Goal: Task Accomplishment & Management: Manage account settings

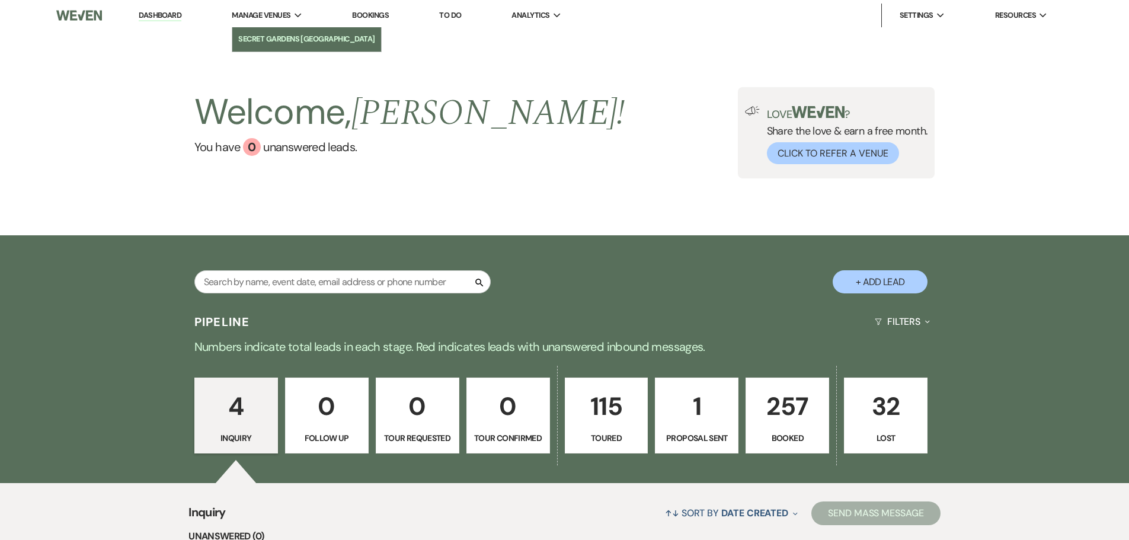
click at [271, 31] on link "Secret Gardens [GEOGRAPHIC_DATA]" at bounding box center [306, 39] width 149 height 24
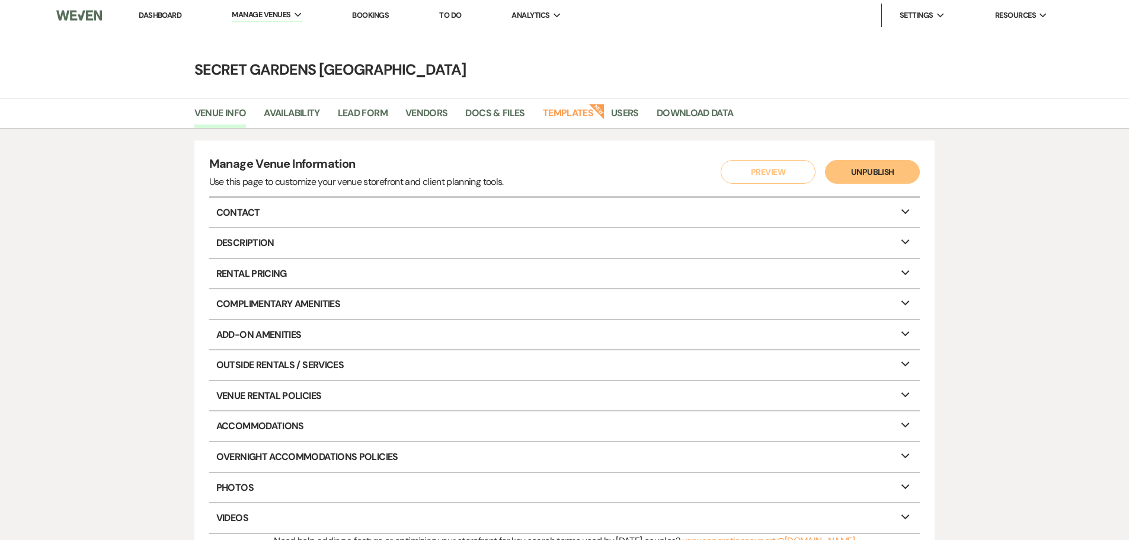
click at [251, 280] on p "Rental Pricing Expand" at bounding box center [564, 274] width 711 height 30
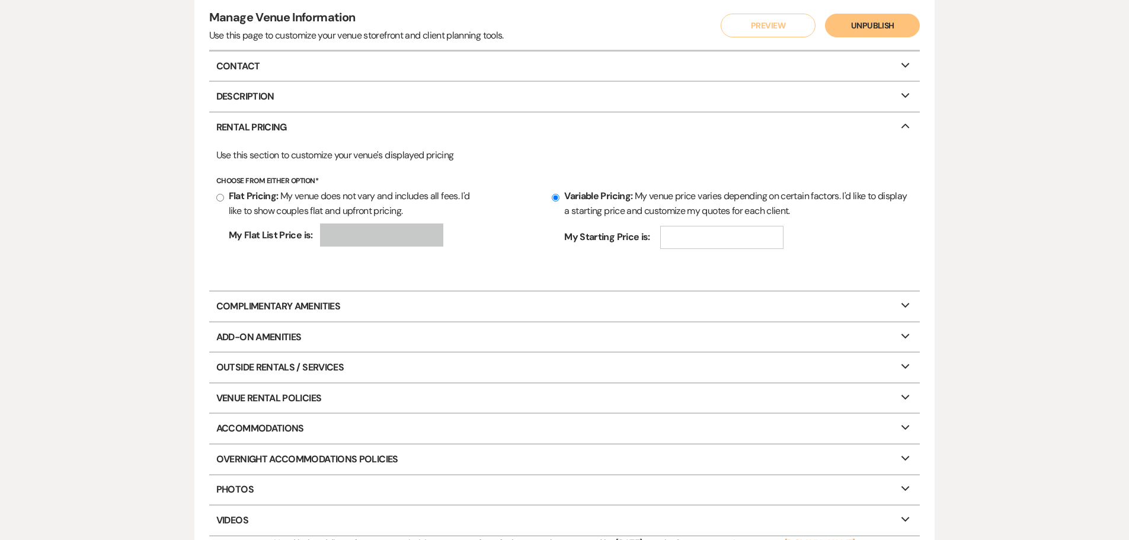
scroll to position [178, 0]
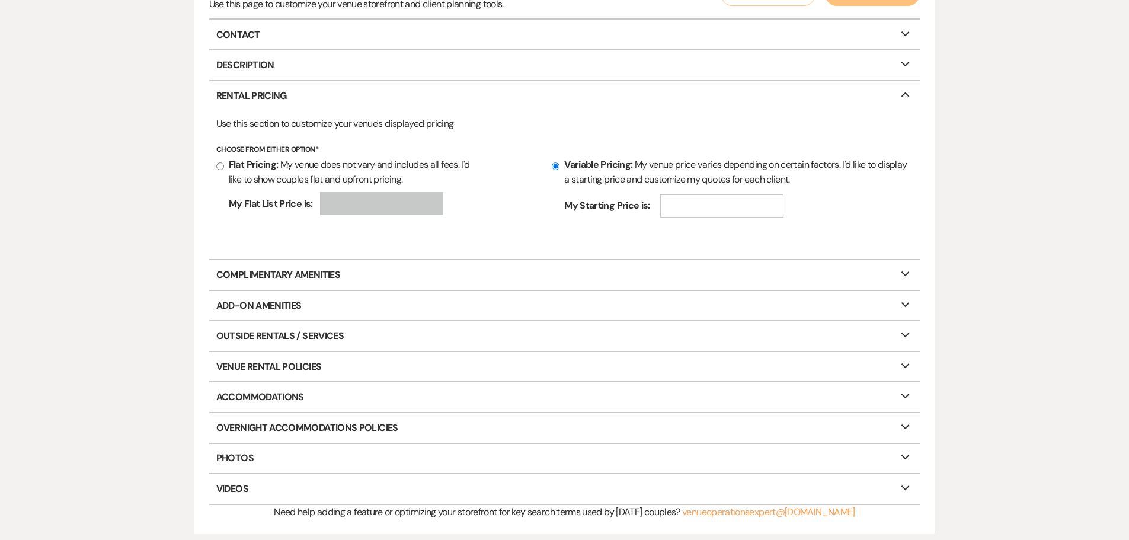
click at [255, 268] on p "Complimentary Amenities Expand" at bounding box center [564, 275] width 711 height 30
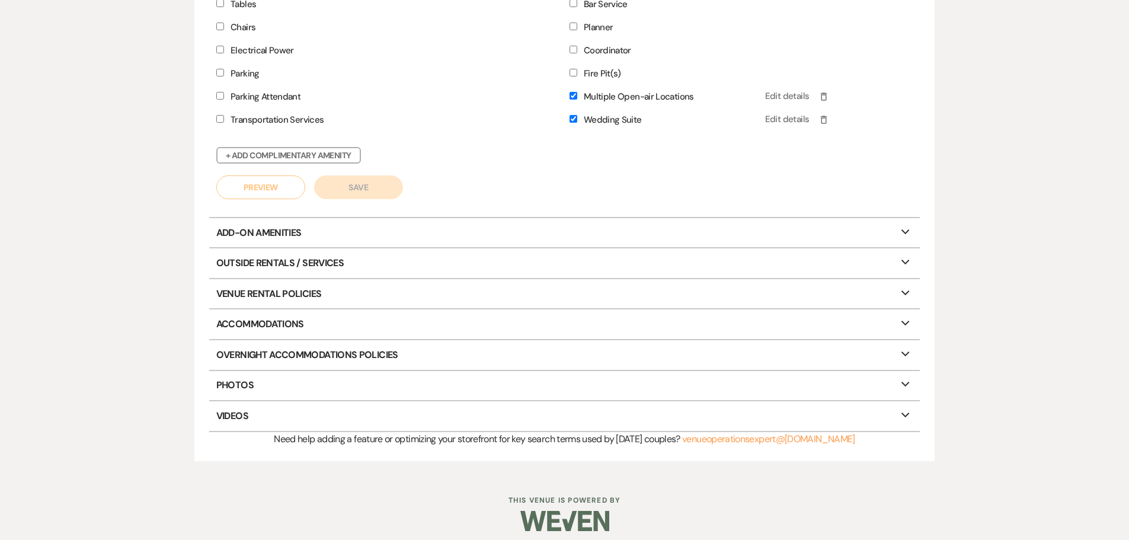
scroll to position [566, 0]
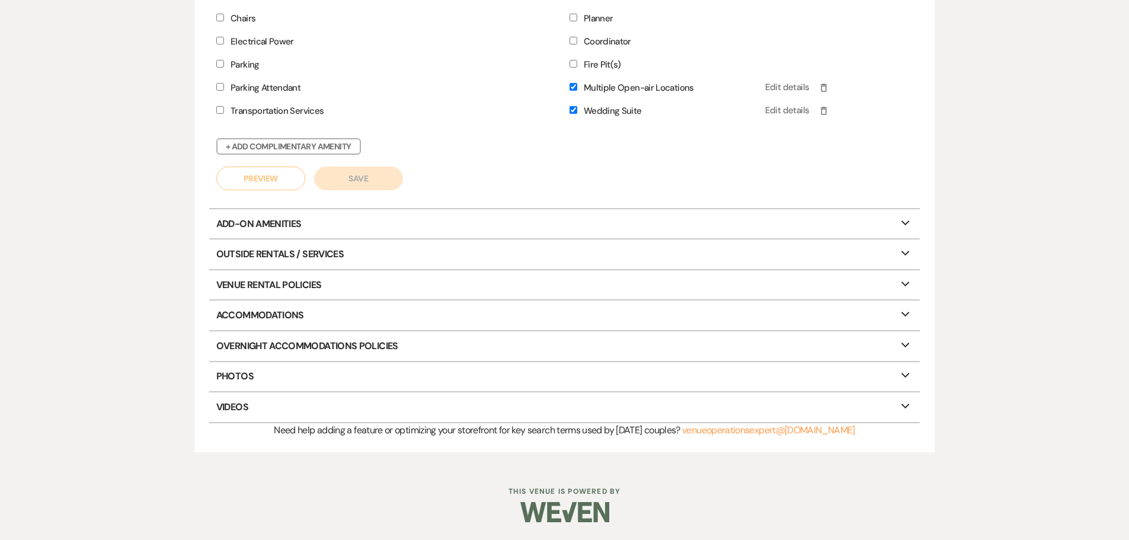
click at [280, 260] on p "Outside Rentals / Services Expand" at bounding box center [564, 254] width 711 height 30
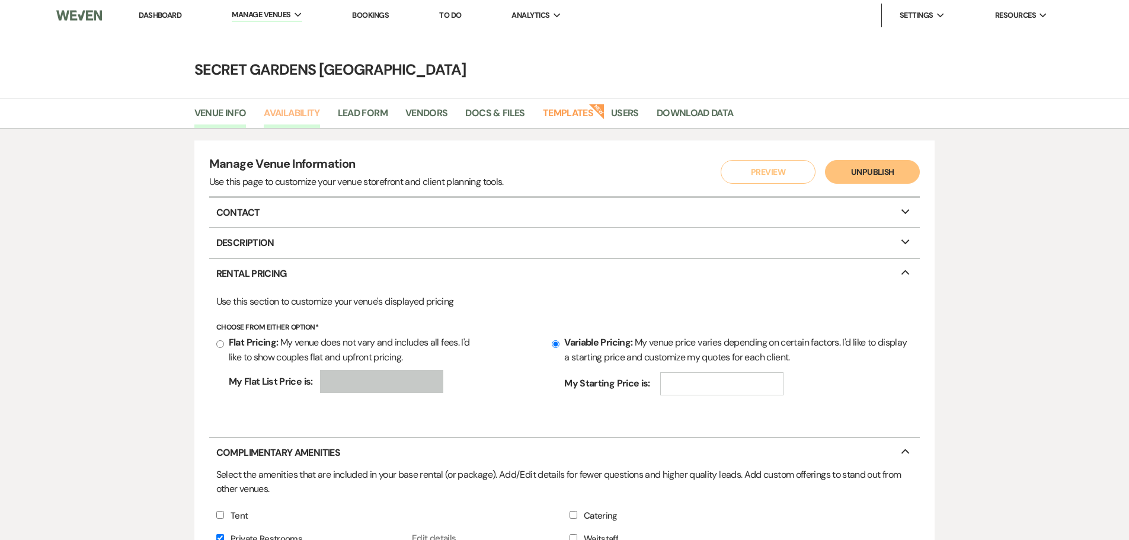
click at [312, 109] on link "Availability" at bounding box center [292, 116] width 56 height 23
select select "3"
select select "2026"
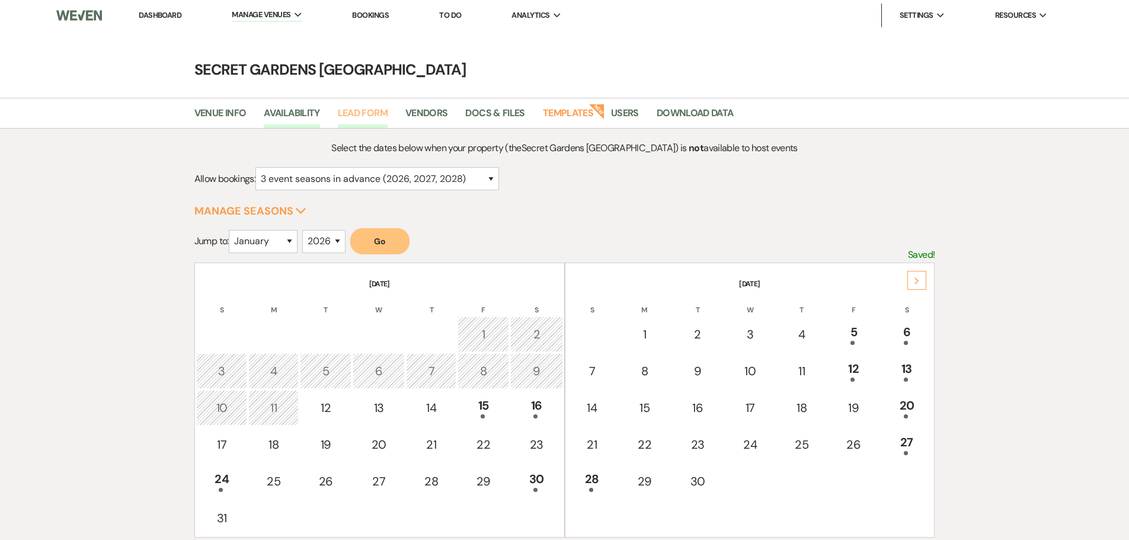
click at [374, 112] on link "Lead Form" at bounding box center [363, 116] width 50 height 23
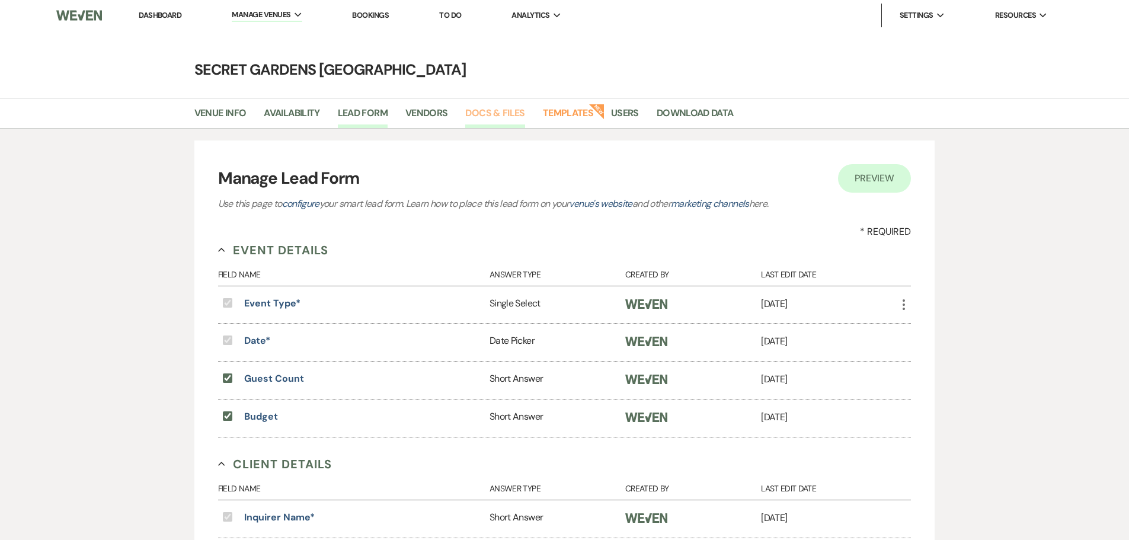
click at [473, 112] on link "Docs & Files" at bounding box center [494, 116] width 59 height 23
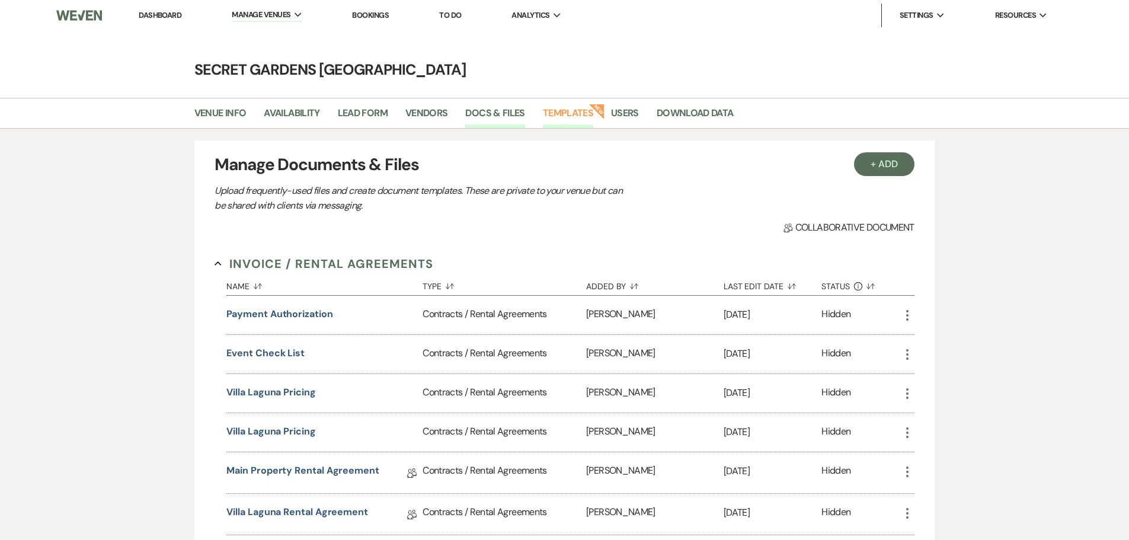
click at [586, 112] on link "Templates" at bounding box center [568, 116] width 50 height 23
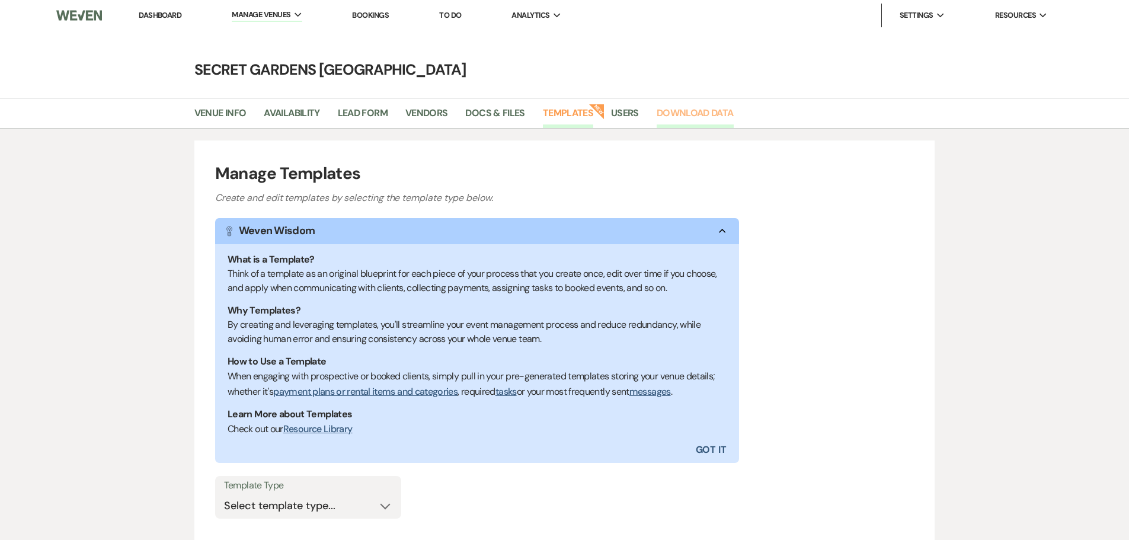
click at [678, 109] on link "Download Data" at bounding box center [694, 116] width 77 height 23
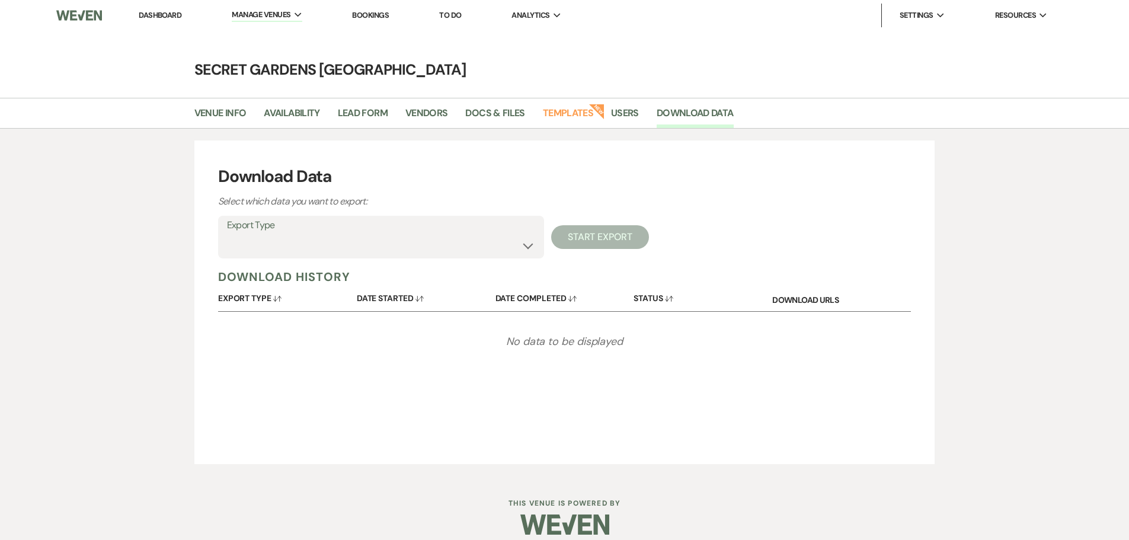
click at [162, 17] on link "Dashboard" at bounding box center [160, 15] width 43 height 10
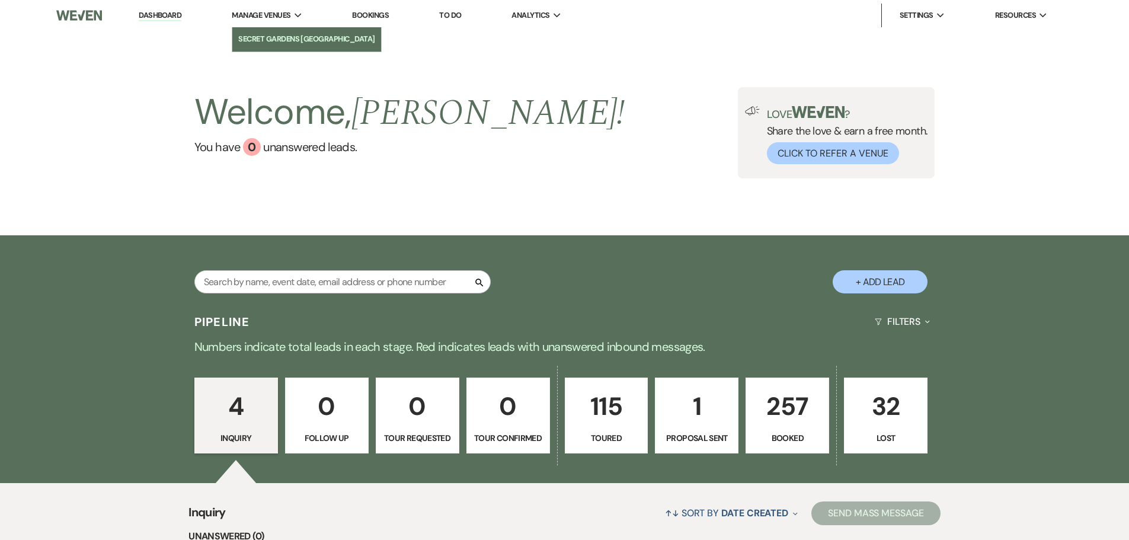
click at [283, 39] on li "Secret Gardens [GEOGRAPHIC_DATA]" at bounding box center [306, 39] width 137 height 12
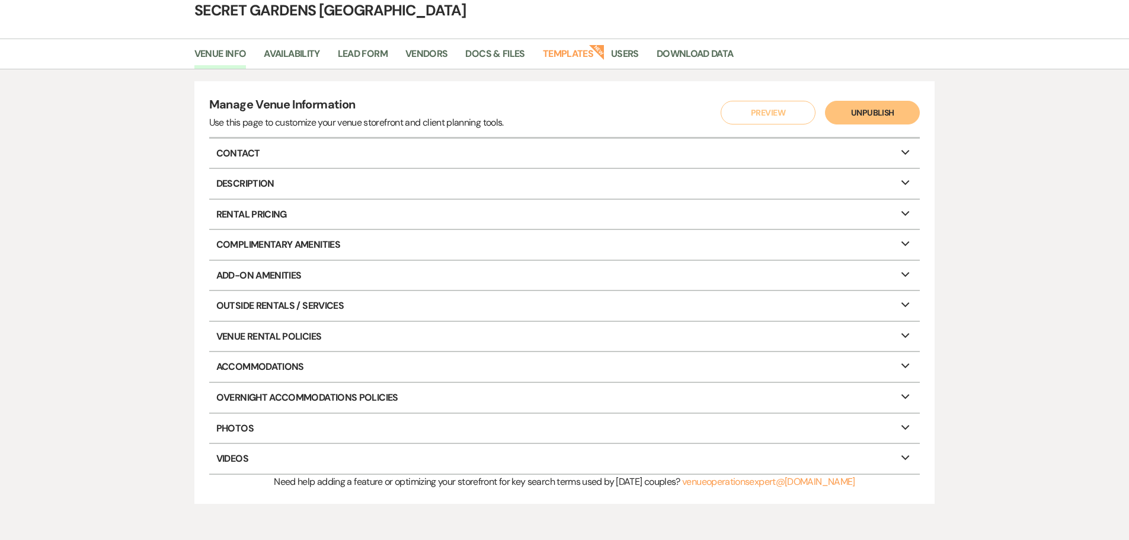
scroll to position [111, 0]
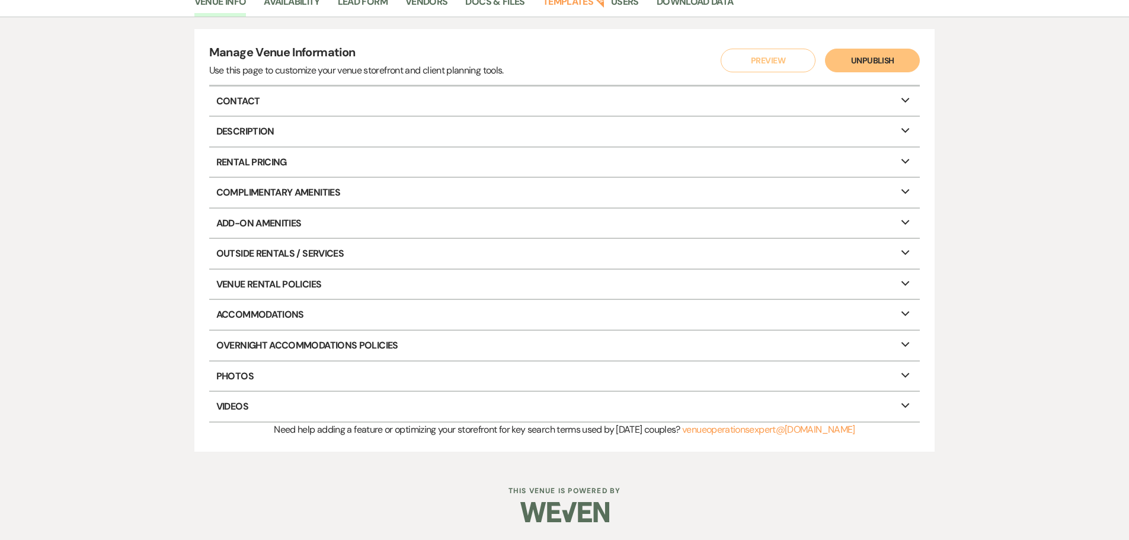
click at [251, 403] on p "Videos Expand" at bounding box center [564, 407] width 711 height 30
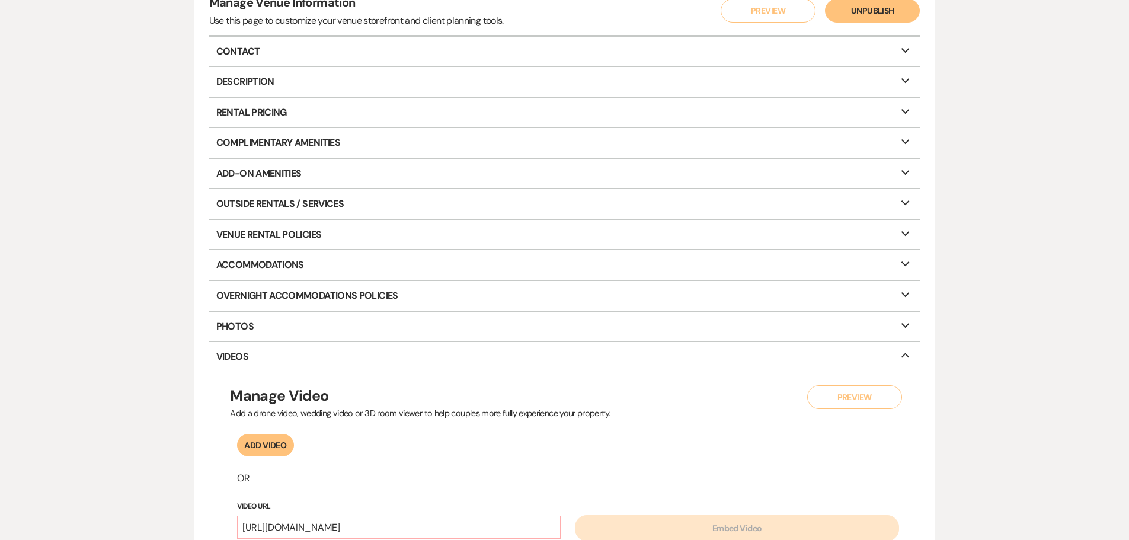
scroll to position [230, 0]
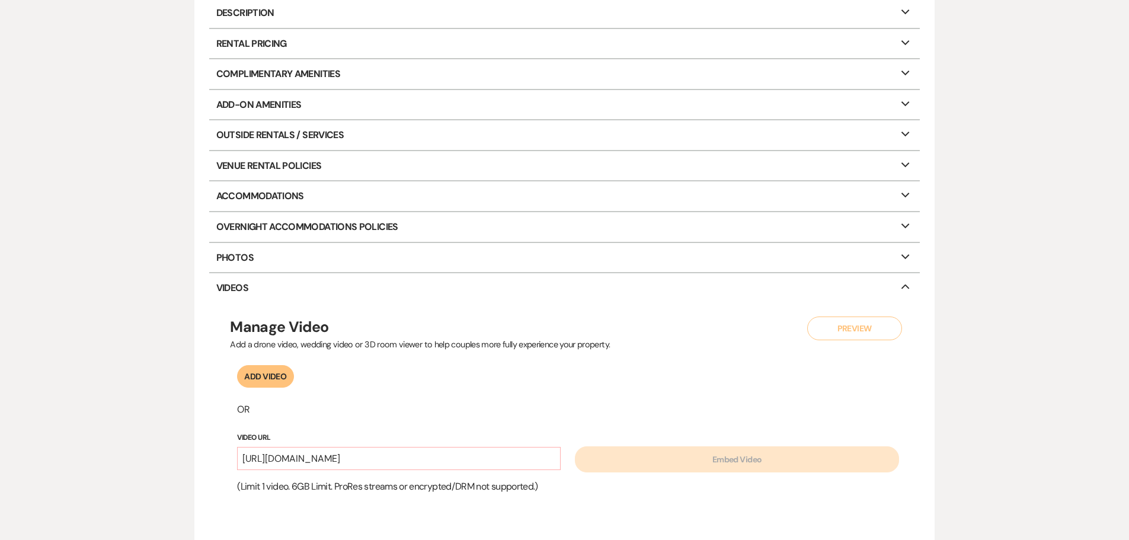
click at [258, 165] on p "Venue Rental Policies Expand" at bounding box center [564, 166] width 711 height 30
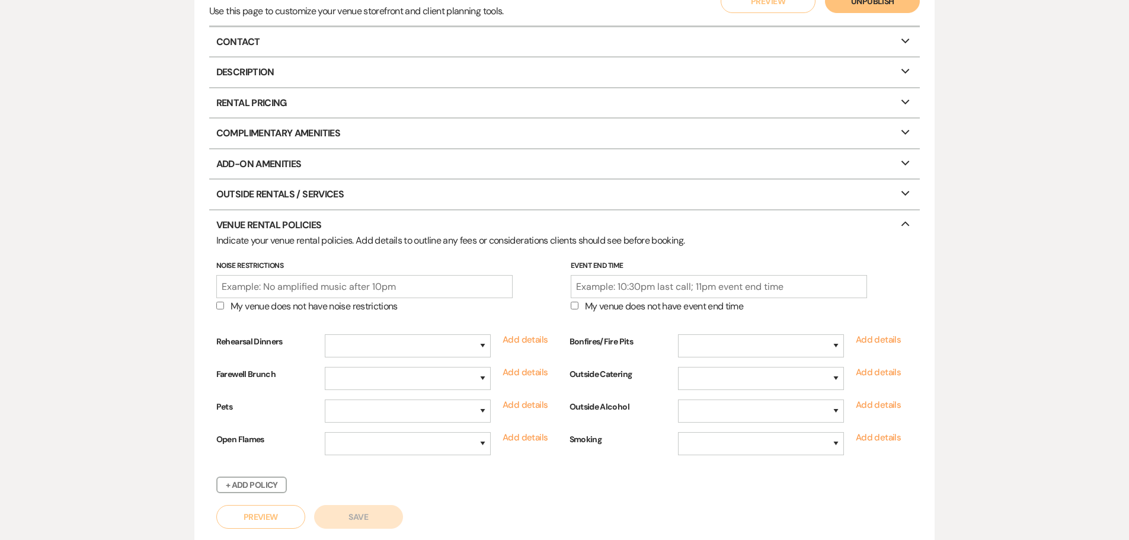
scroll to position [111, 0]
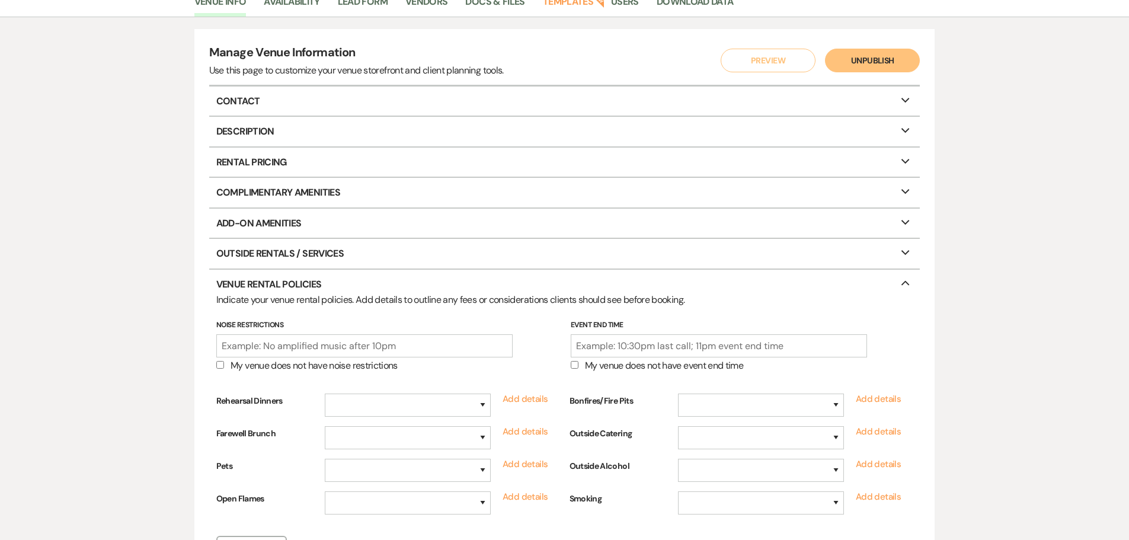
click at [248, 165] on p "Rental Pricing Expand" at bounding box center [564, 163] width 711 height 30
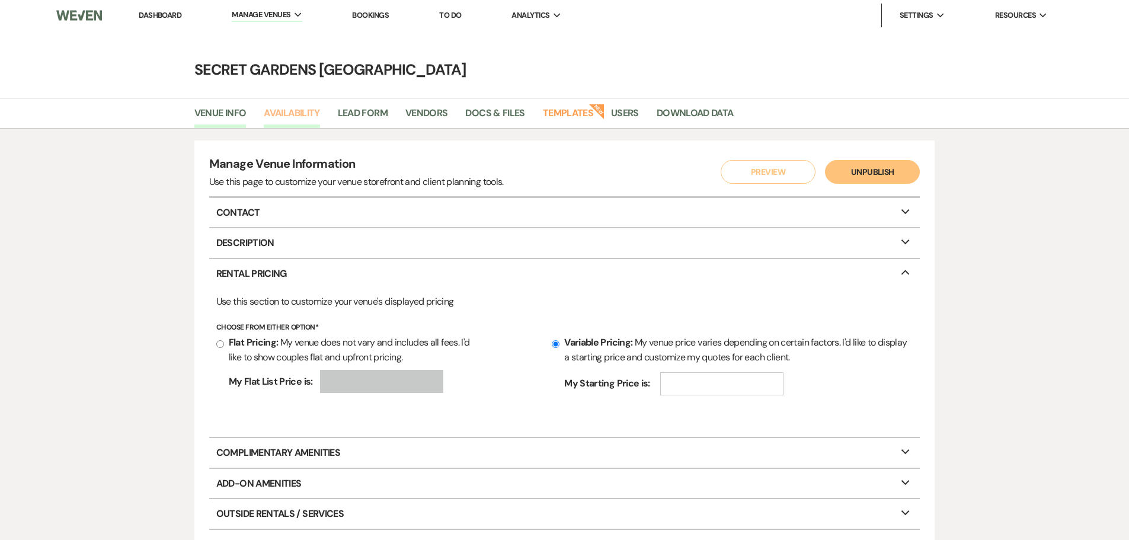
click at [280, 118] on link "Availability" at bounding box center [292, 116] width 56 height 23
select select "3"
select select "2026"
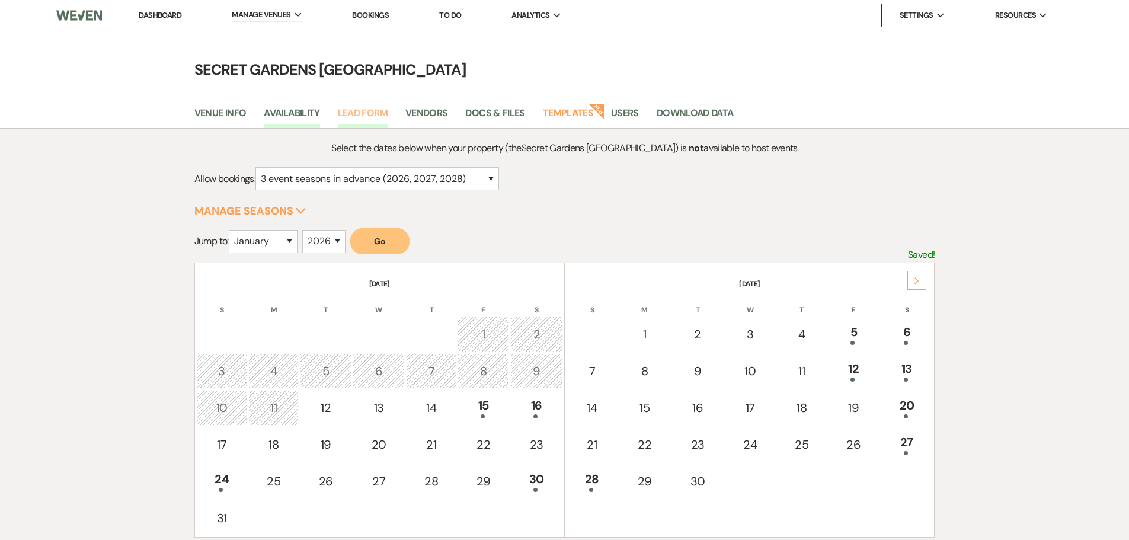
click at [363, 107] on link "Lead Form" at bounding box center [363, 116] width 50 height 23
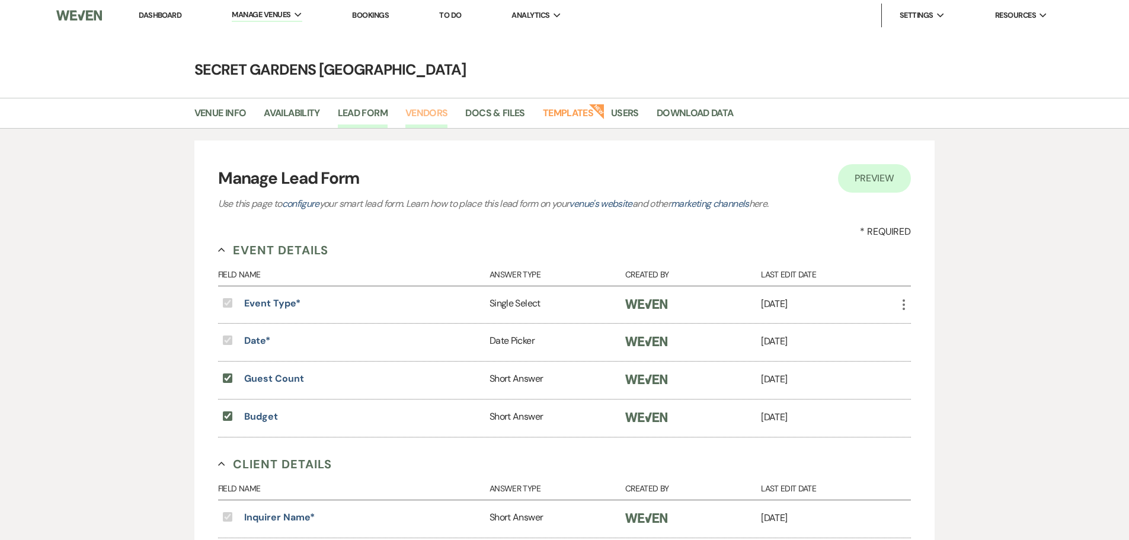
click at [435, 108] on link "Vendors" at bounding box center [426, 116] width 43 height 23
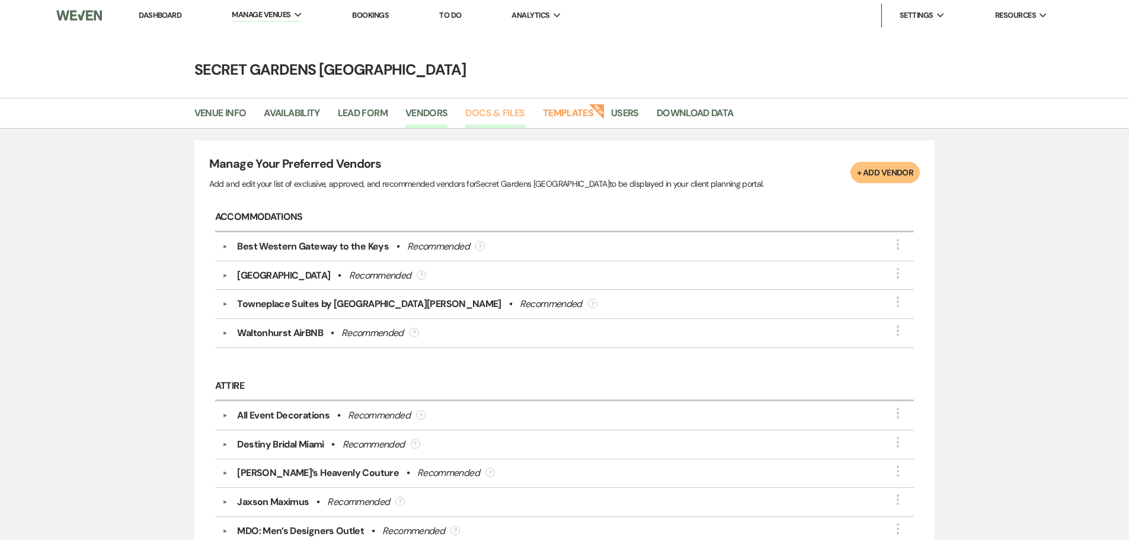
click at [503, 109] on link "Docs & Files" at bounding box center [494, 116] width 59 height 23
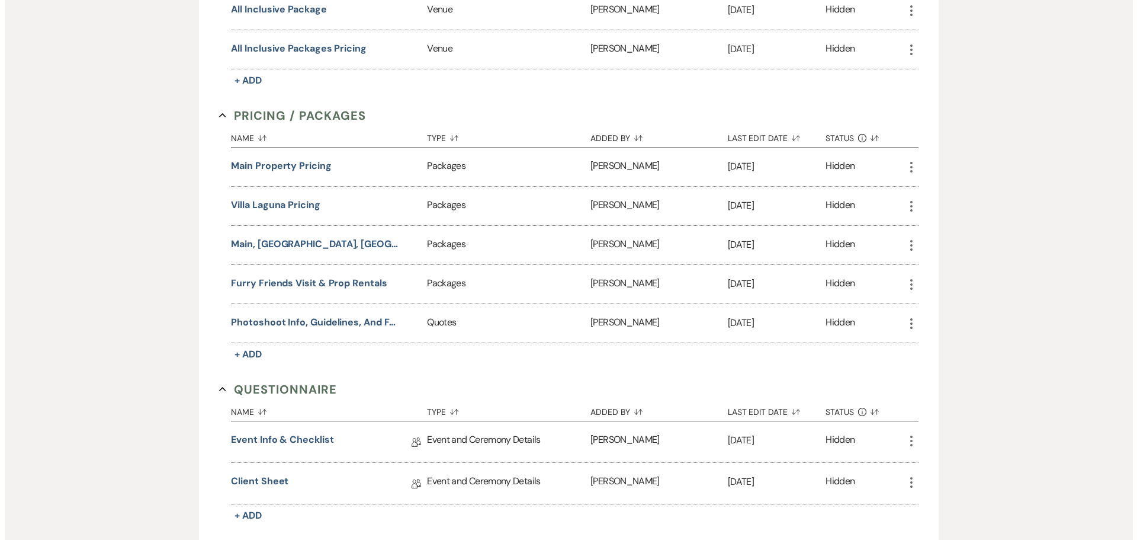
scroll to position [770, 0]
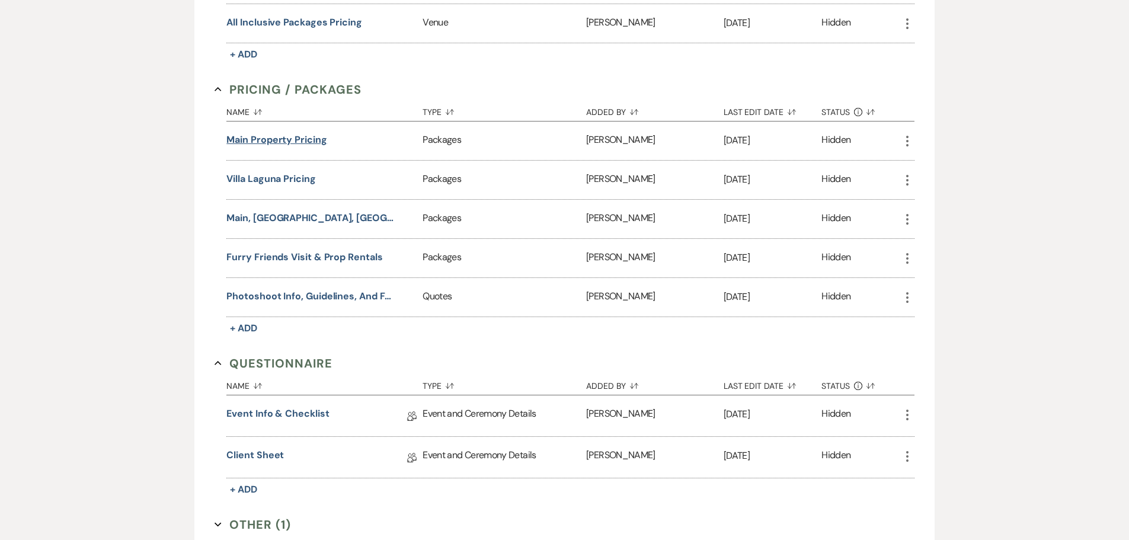
click at [247, 139] on button "Main Property Pricing" at bounding box center [276, 140] width 100 height 14
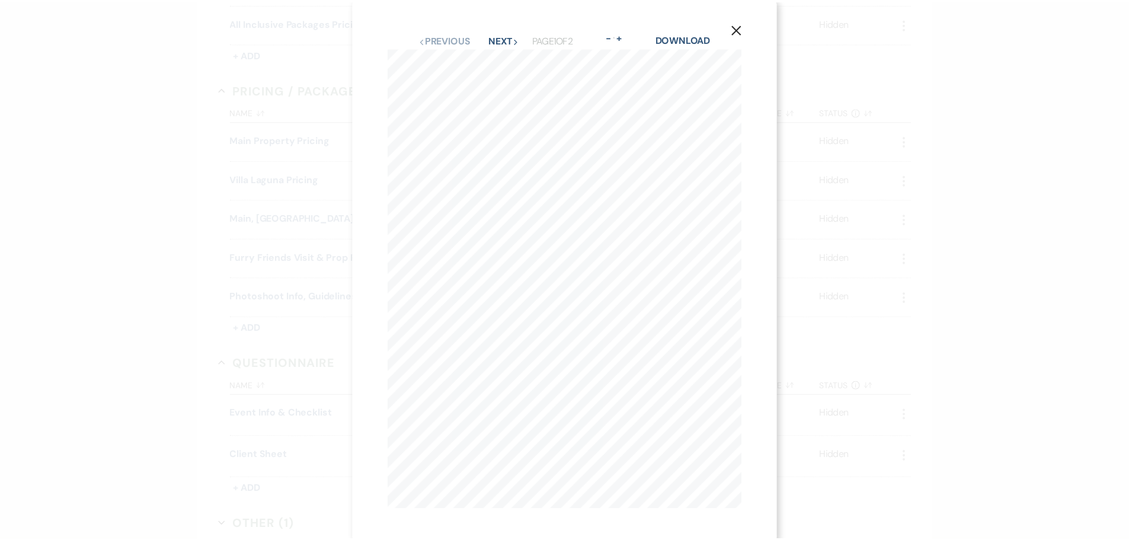
scroll to position [0, 0]
click at [494, 43] on button "Next Next" at bounding box center [507, 43] width 31 height 9
click at [740, 31] on use "button" at bounding box center [741, 31] width 9 height 9
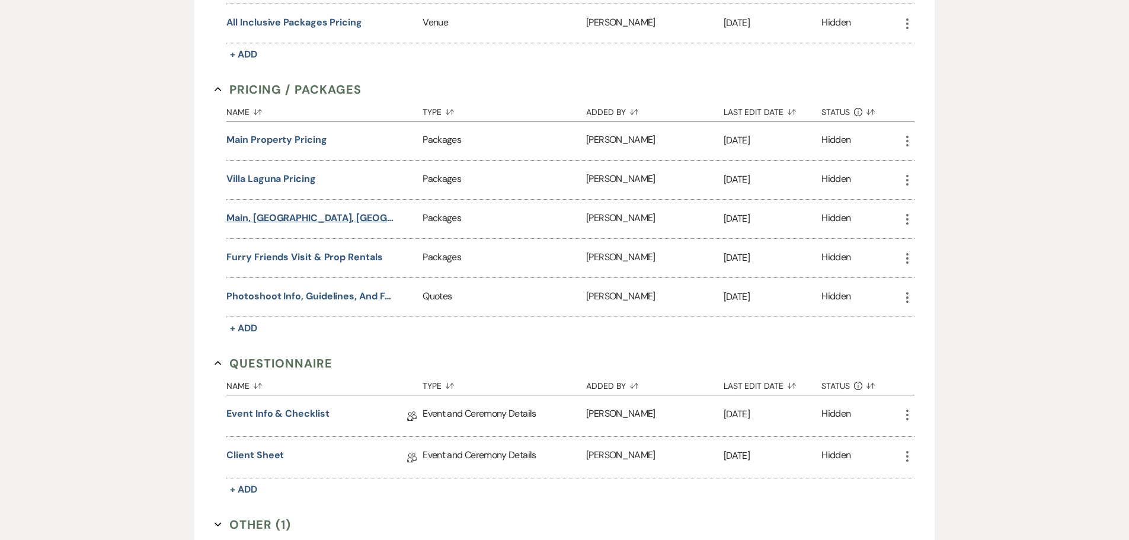
click at [298, 217] on button "Main, [GEOGRAPHIC_DATA], [GEOGRAPHIC_DATA] Pricing" at bounding box center [310, 218] width 169 height 14
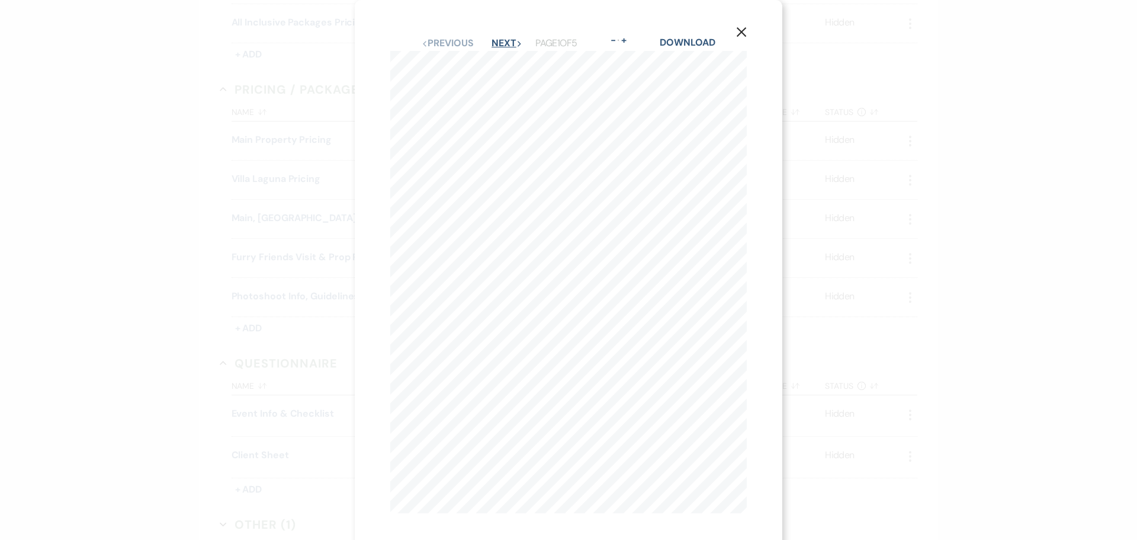
click at [505, 47] on button "Next Next" at bounding box center [507, 43] width 31 height 9
click at [504, 46] on button "Next Next" at bounding box center [506, 43] width 31 height 9
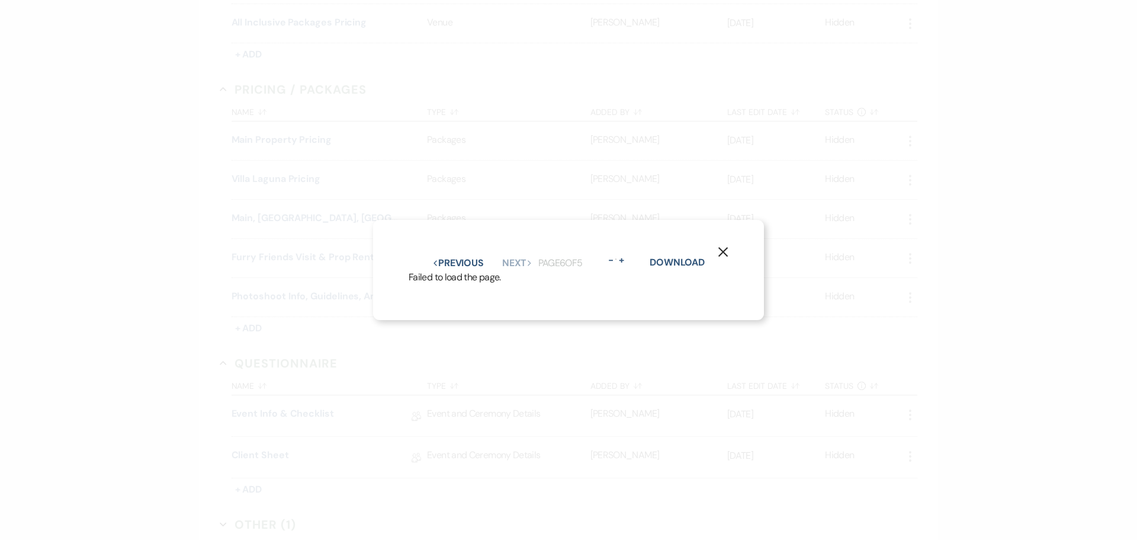
click at [731, 242] on button "X" at bounding box center [723, 251] width 18 height 21
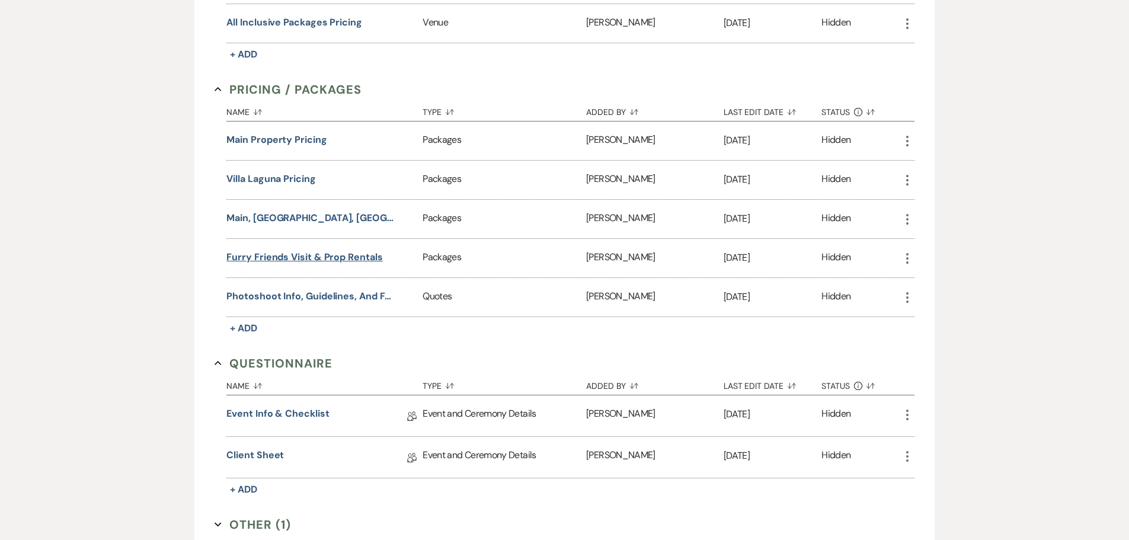
click at [338, 259] on button "Furry Friends Visit & Prop Rentals" at bounding box center [304, 257] width 156 height 14
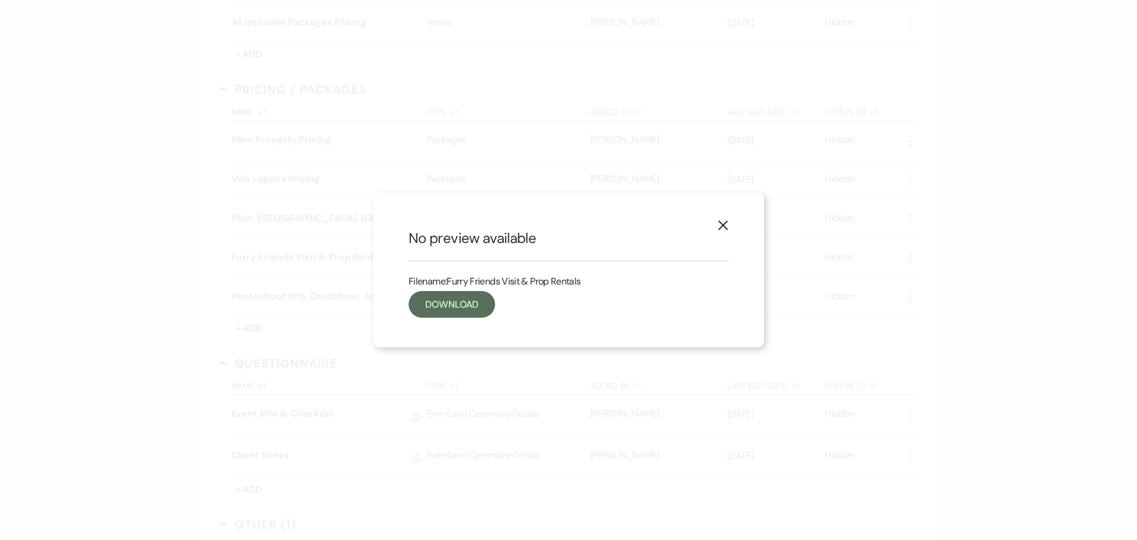
click at [725, 224] on use "button" at bounding box center [723, 224] width 9 height 9
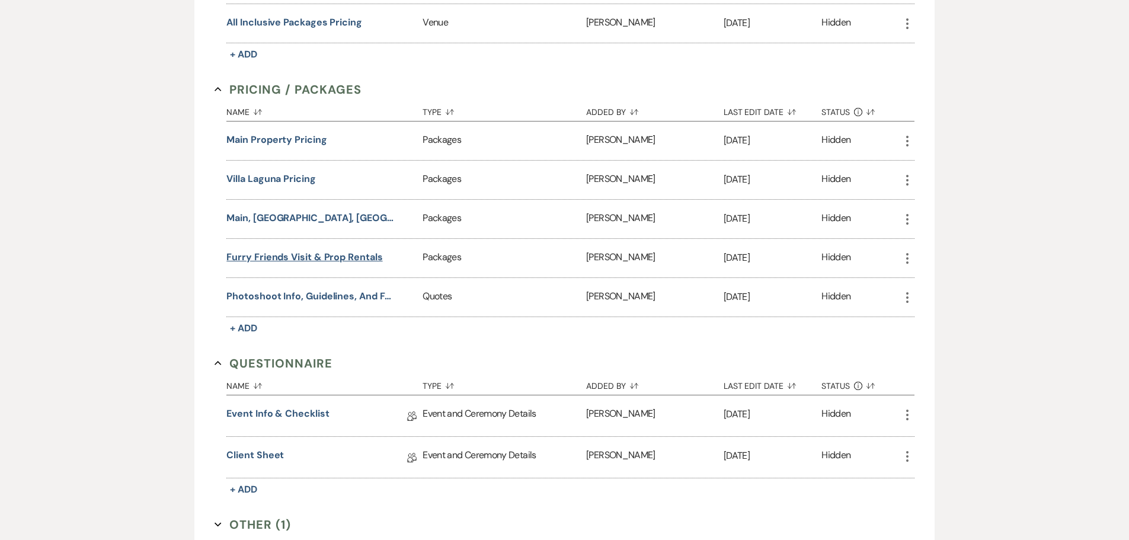
click at [342, 257] on button "Furry Friends Visit & Prop Rentals" at bounding box center [304, 257] width 156 height 14
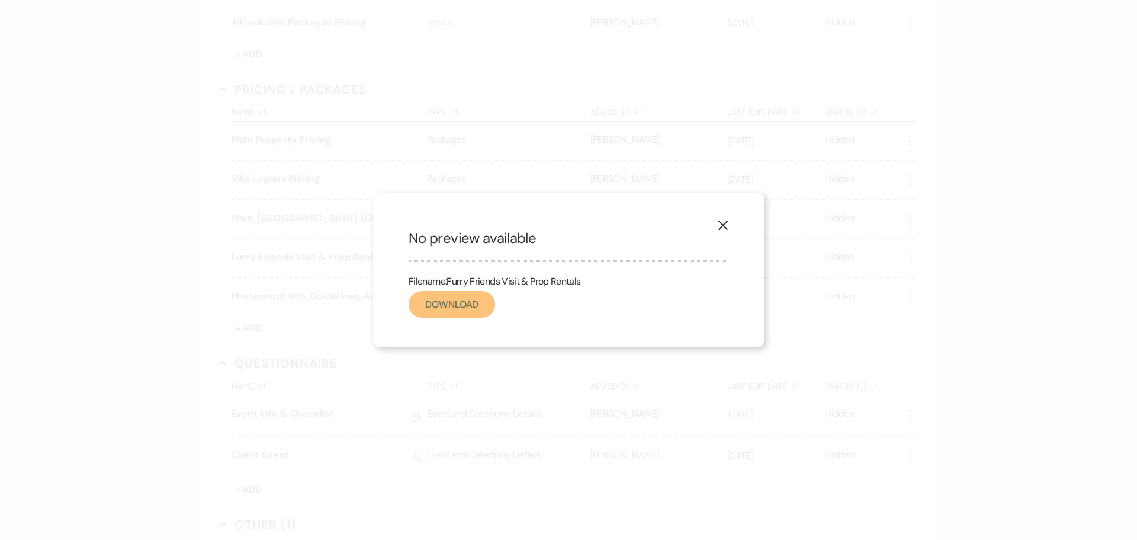
click at [464, 297] on link "Download" at bounding box center [452, 304] width 86 height 27
click at [724, 225] on use "button" at bounding box center [723, 224] width 9 height 9
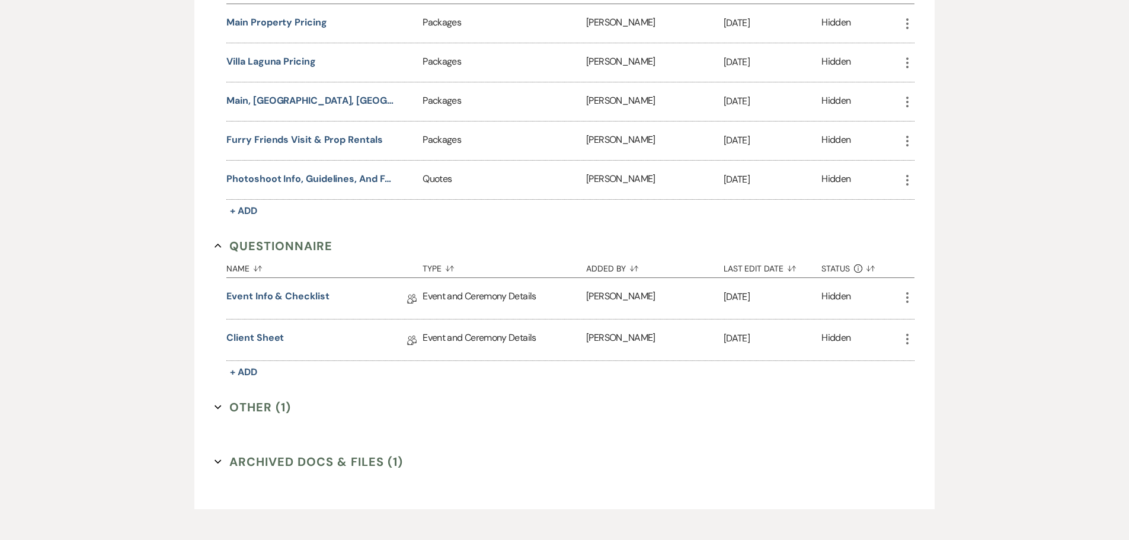
scroll to position [889, 0]
click at [222, 464] on button "Archived Docs & Files (1) Expand" at bounding box center [308, 460] width 188 height 18
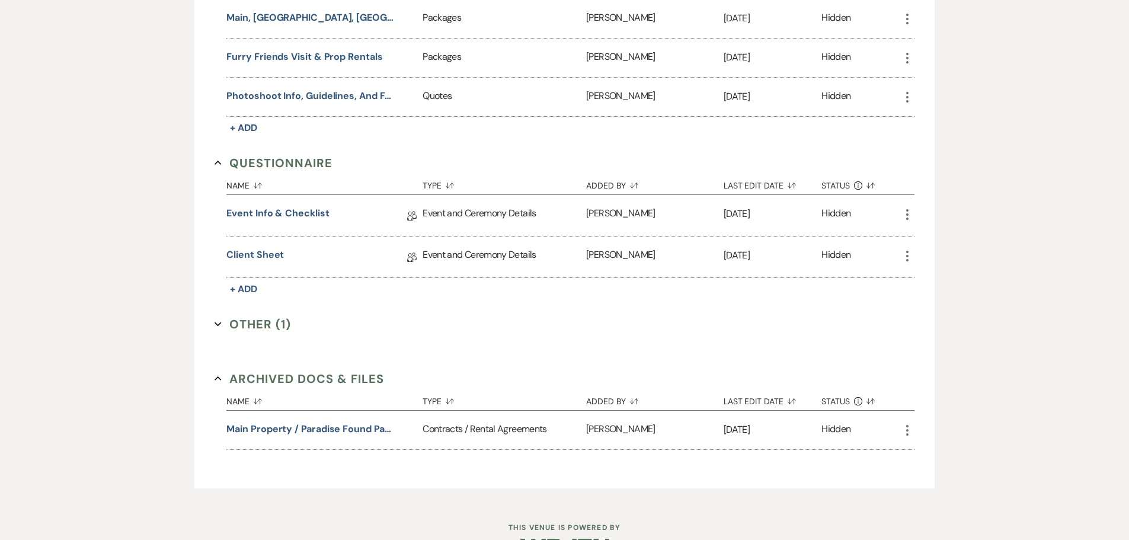
scroll to position [1007, 0]
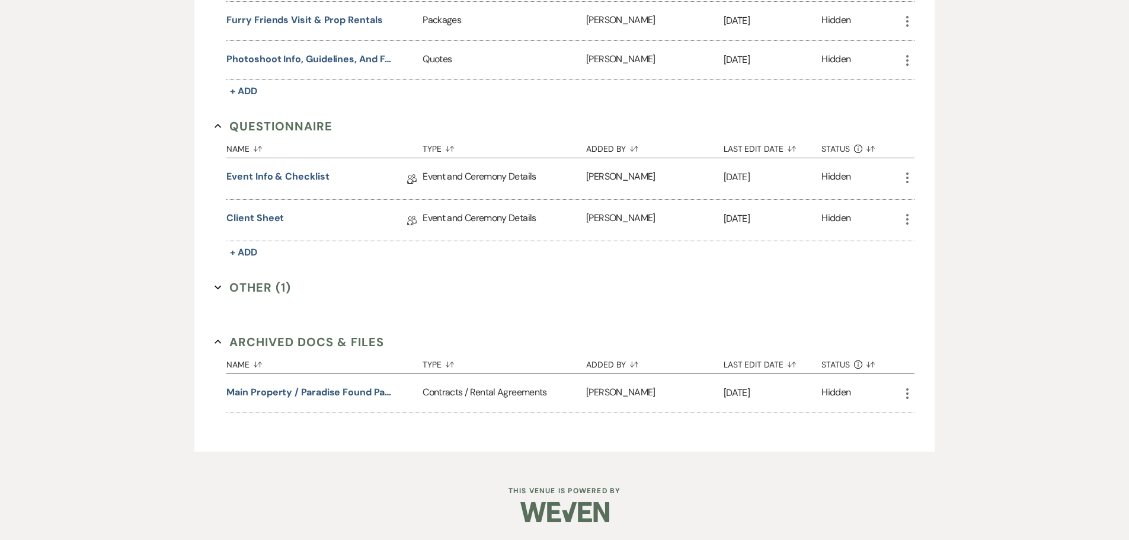
click at [220, 284] on icon "Expand" at bounding box center [217, 287] width 7 height 7
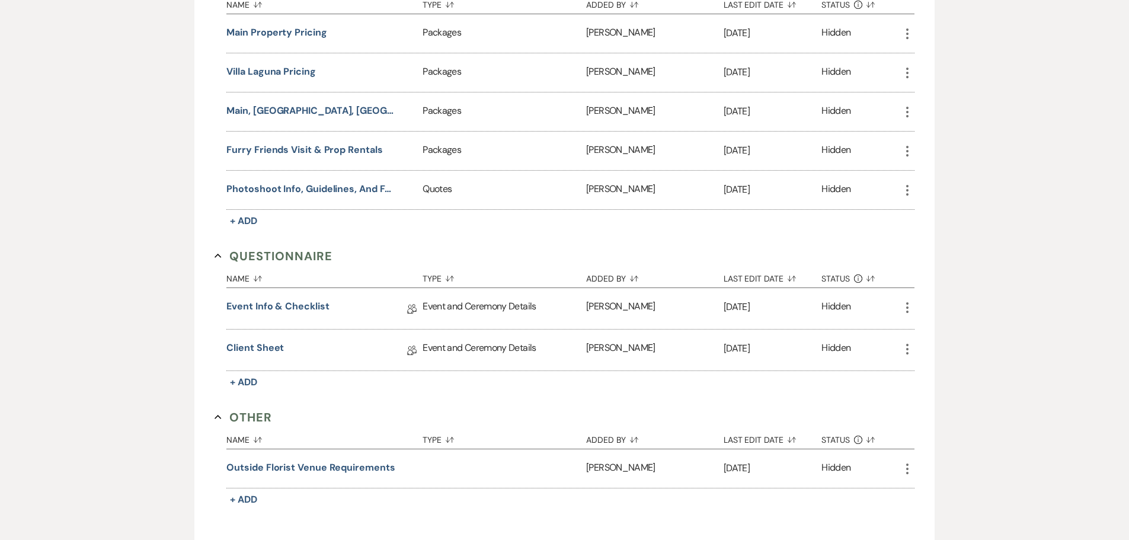
scroll to position [948, 0]
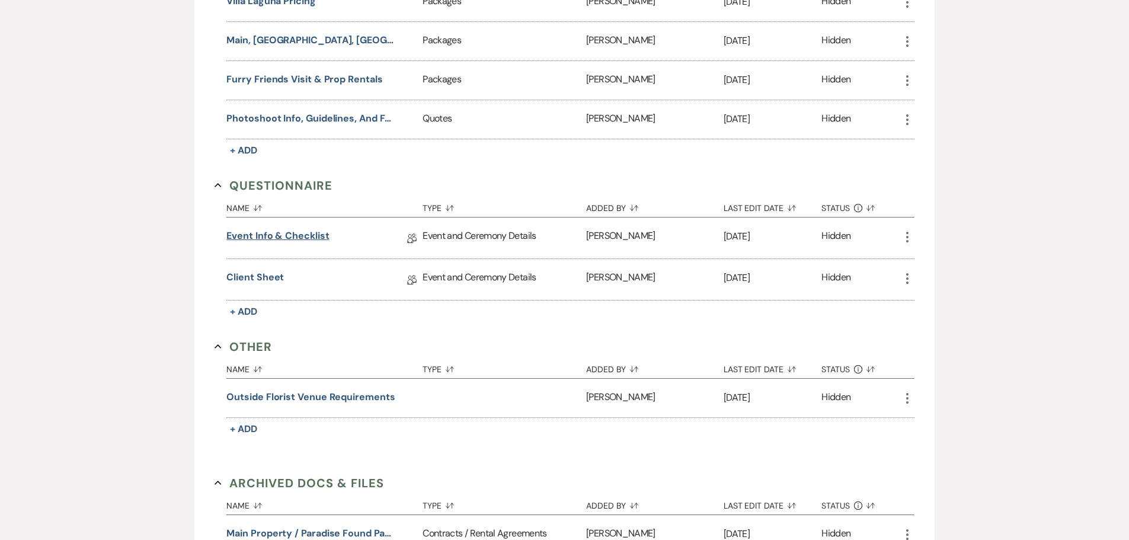
click at [244, 240] on link "Event Info & Checklist" at bounding box center [277, 238] width 102 height 18
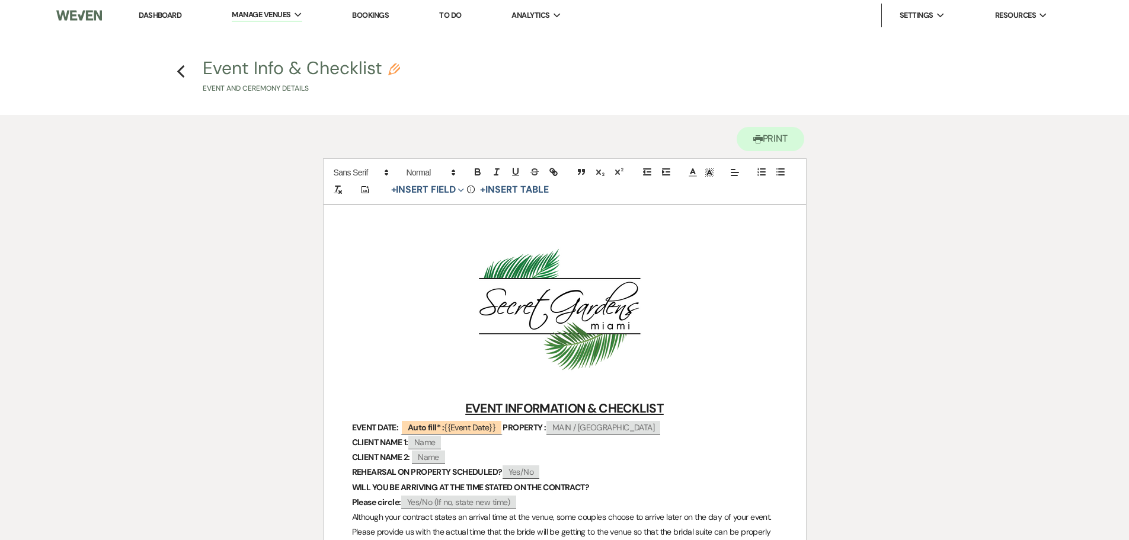
drag, startPoint x: 204, startPoint y: 66, endPoint x: 356, endPoint y: 73, distance: 152.4
click at [356, 73] on button "Event Info & Checklist Pencil Event and Ceremony Details" at bounding box center [301, 76] width 197 height 35
select select "49"
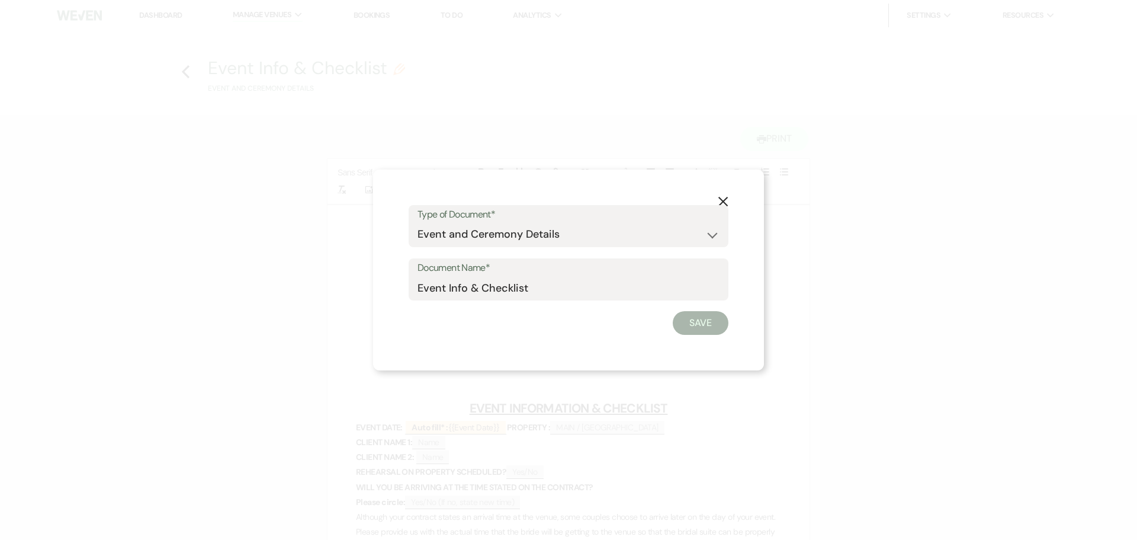
click at [725, 201] on icon "X" at bounding box center [723, 201] width 11 height 11
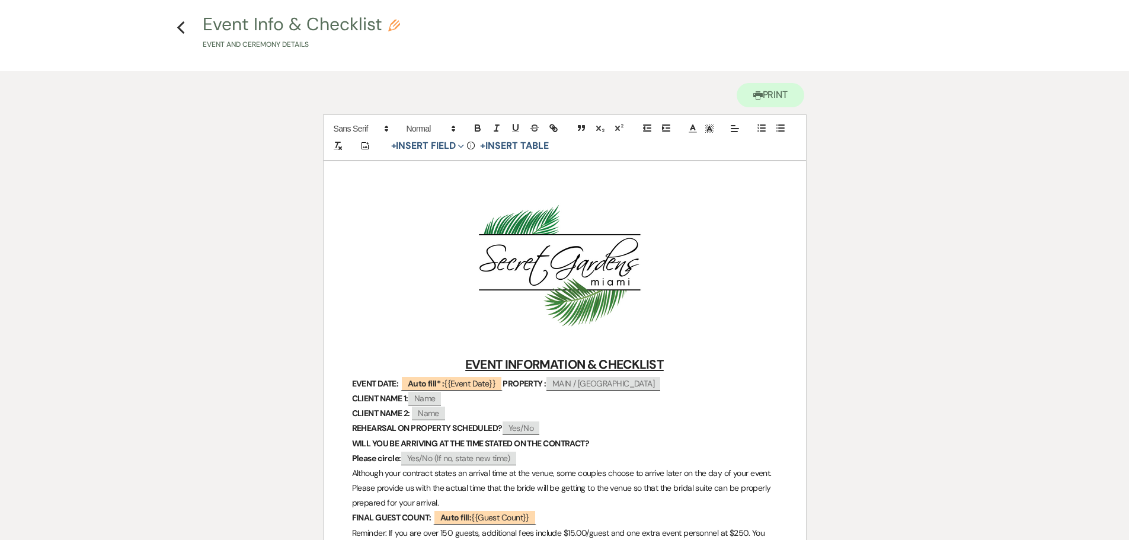
scroll to position [118, 0]
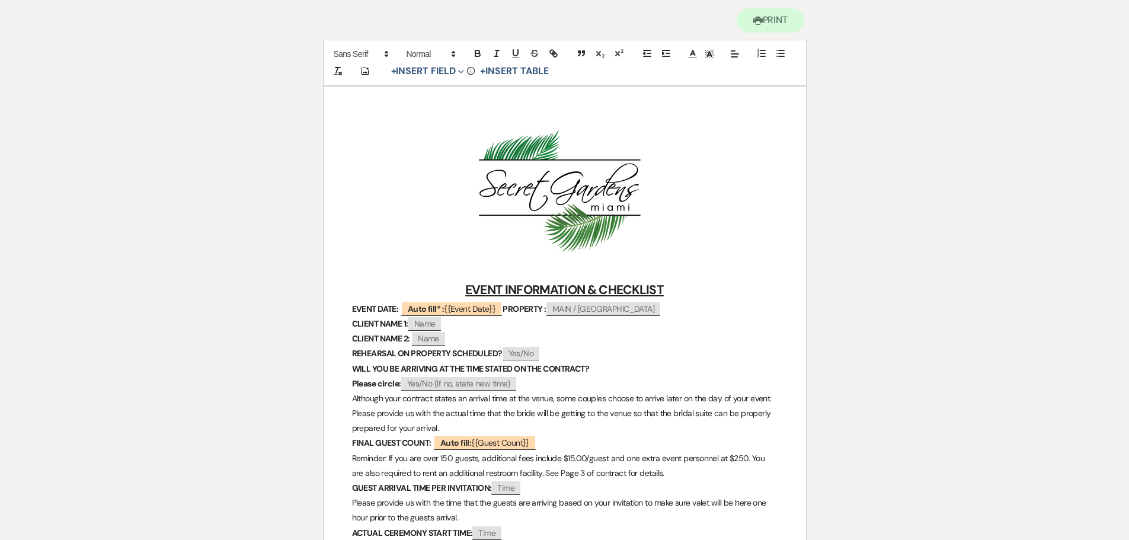
click at [642, 203] on img "﻿ ﻿" at bounding box center [563, 191] width 237 height 130
click at [621, 194] on img "﻿ ﻿" at bounding box center [563, 191] width 237 height 130
drag, startPoint x: 620, startPoint y: 194, endPoint x: 873, endPoint y: 184, distance: 252.5
click at [874, 164] on div "Printer Print Add Photo + Insert Field Expand Standard Field Smart Field Signat…" at bounding box center [564, 540] width 853 height 1089
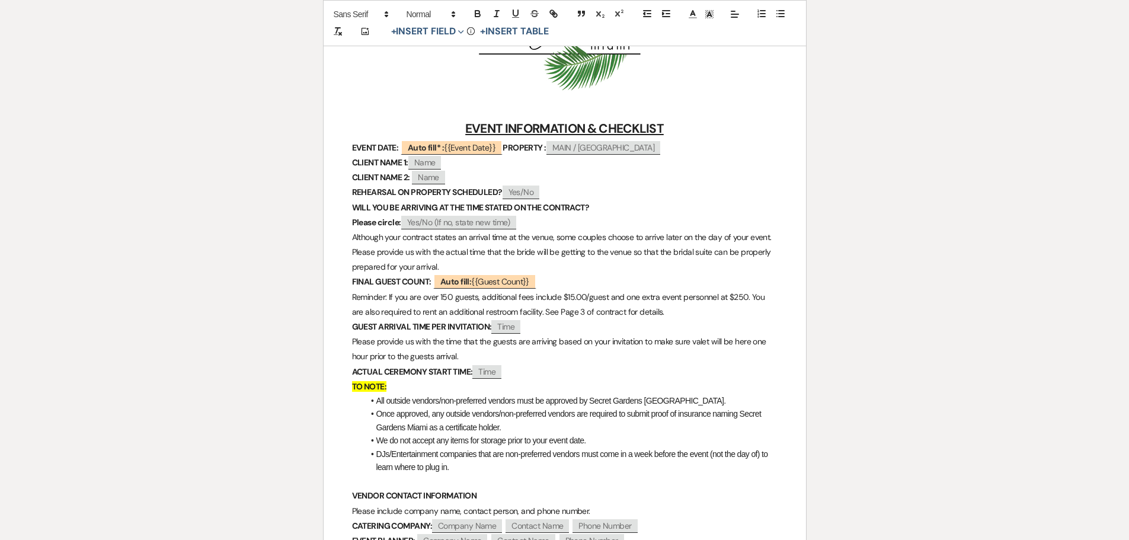
scroll to position [296, 0]
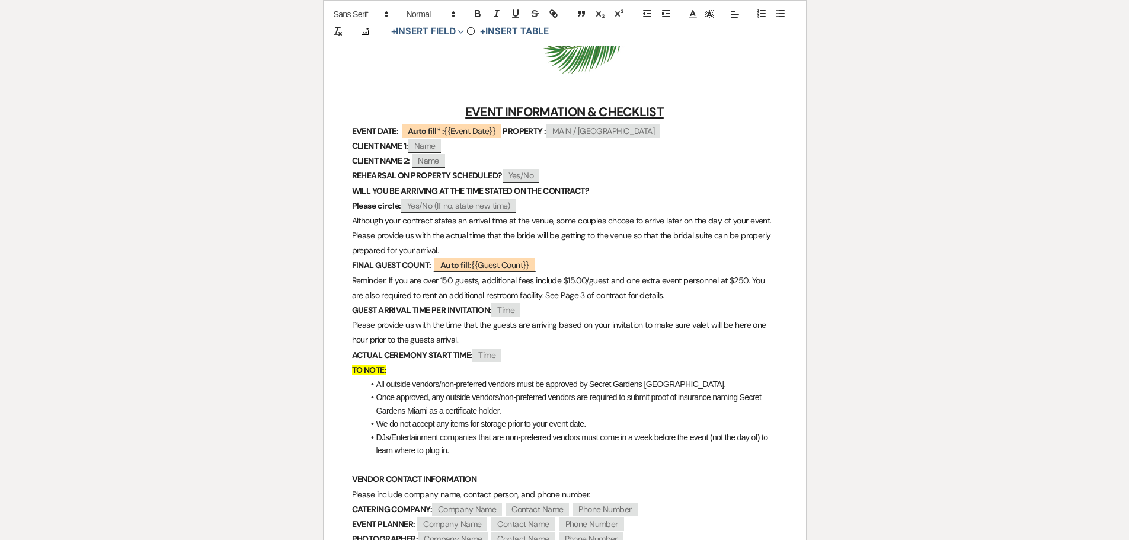
drag, startPoint x: 352, startPoint y: 223, endPoint x: 440, endPoint y: 249, distance: 91.6
click at [440, 249] on p "Although your contract states an arrival time at the venue, some couples choose…" at bounding box center [564, 235] width 425 height 45
copy span "Although your contract states an arrival time at the venue, some couples choose…"
click at [950, 270] on div "Printer Print Add Photo + Insert Field Expand Standard Field Smart Field Signat…" at bounding box center [564, 363] width 853 height 1089
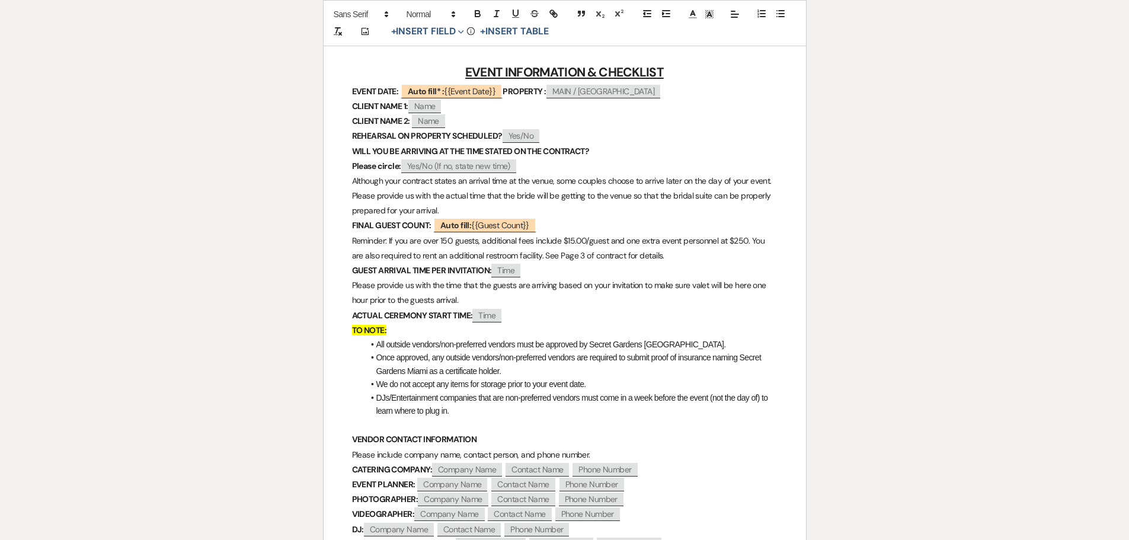
scroll to position [355, 0]
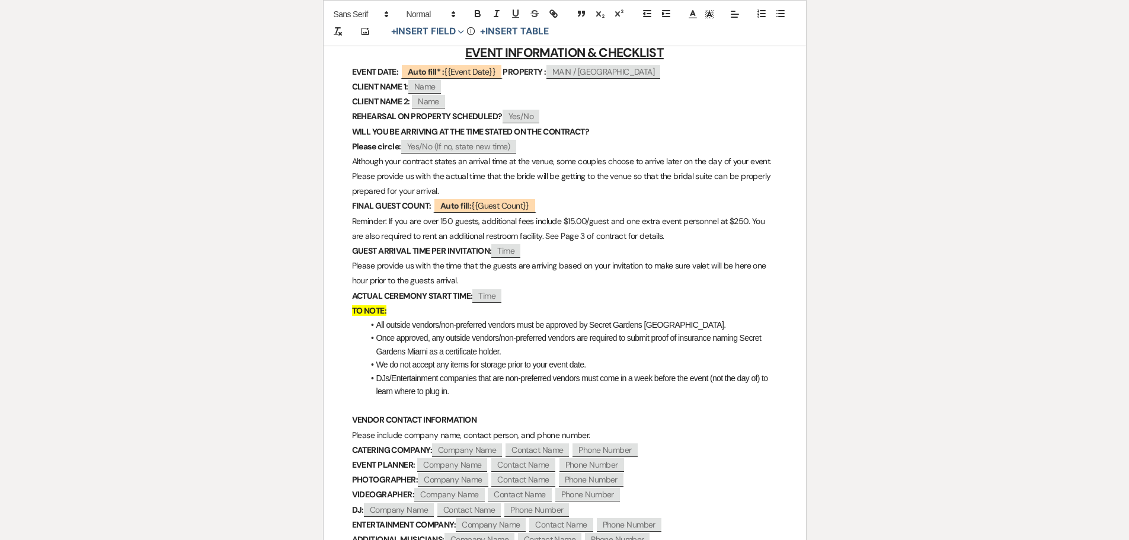
drag, startPoint x: 351, startPoint y: 222, endPoint x: 654, endPoint y: 233, distance: 303.5
click at [654, 233] on div "﻿ ﻿ EVENT INFORMATION & CHECKLIST EVENT DATE: ﻿ Auto fill* : {{Event Date}} ﻿ P…" at bounding box center [564, 331] width 482 height 963
copy span "Reminder: If you are over 150 guests, additional fees include $15.00/guest and …"
drag, startPoint x: 352, startPoint y: 263, endPoint x: 462, endPoint y: 278, distance: 110.7
click at [462, 278] on p "Please provide us with the time that the guests are arriving based on your invi…" at bounding box center [564, 273] width 425 height 30
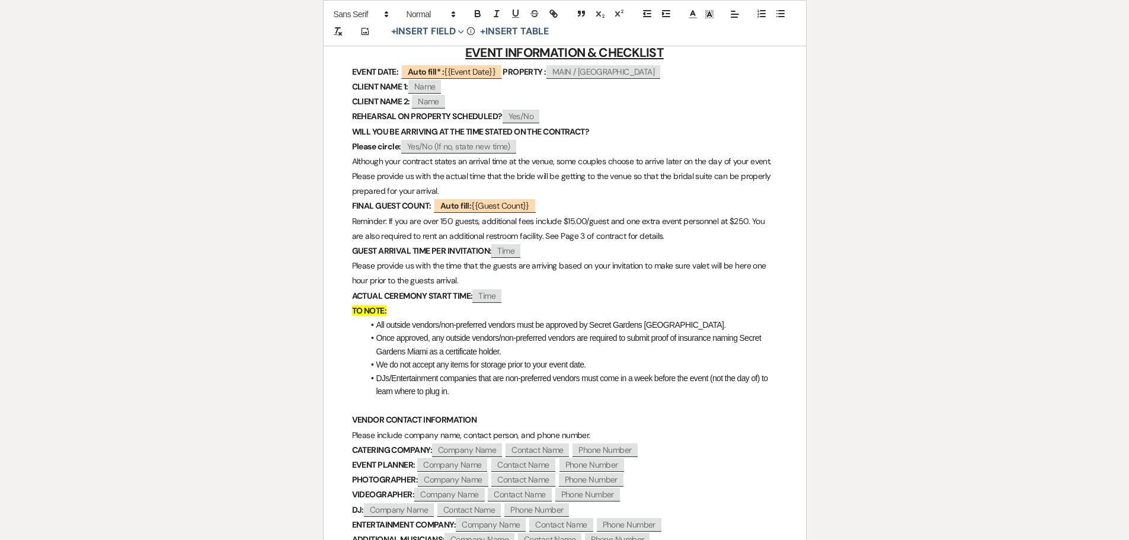
copy span "Please provide us with the time that the guests are arriving based on your invi…"
click at [910, 183] on div "Printer Print Add Photo + Insert Field Expand Standard Field Smart Field Signat…" at bounding box center [564, 303] width 853 height 1089
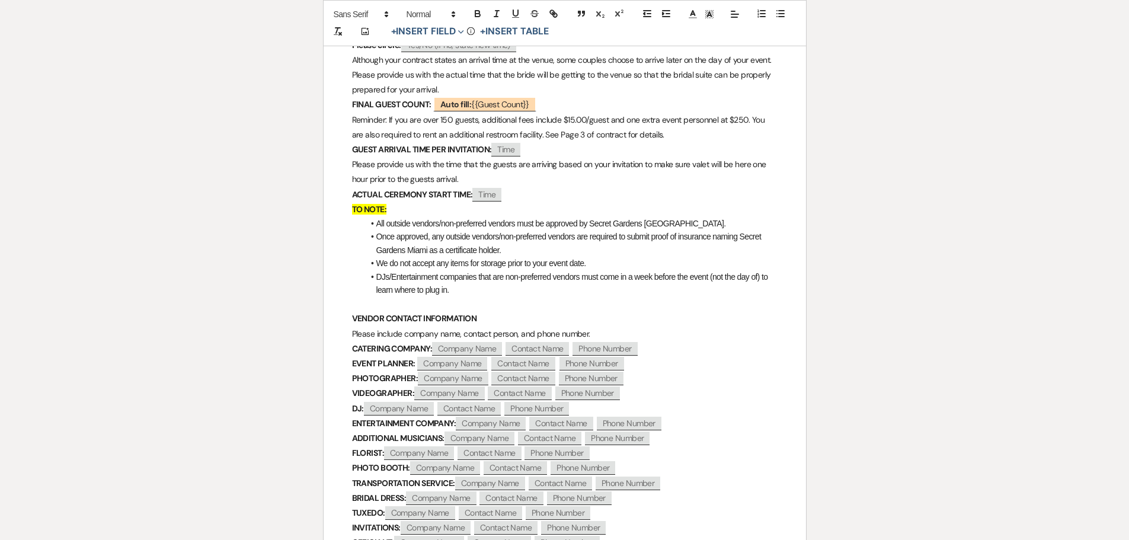
scroll to position [474, 0]
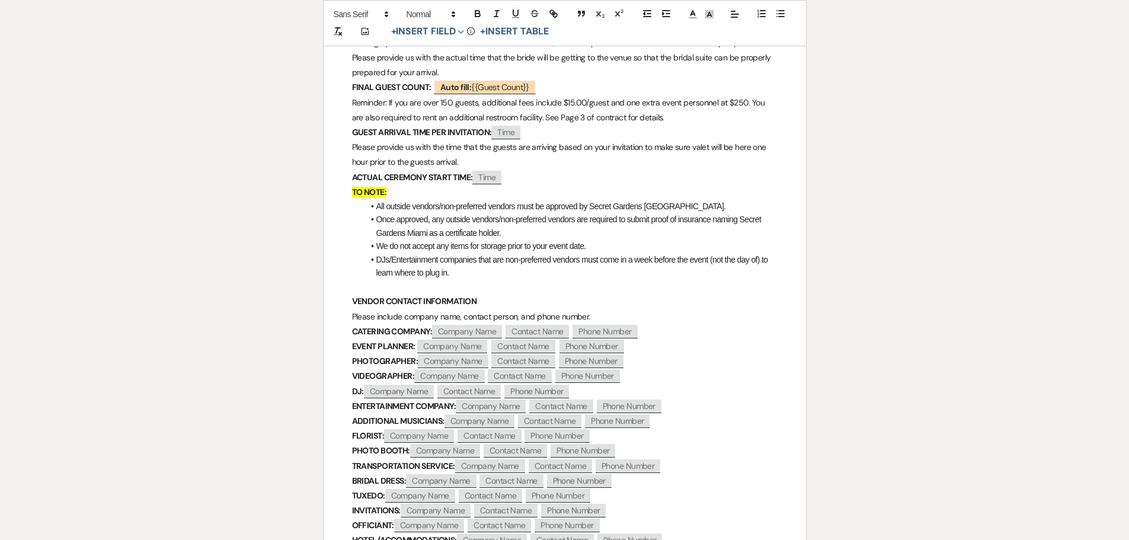
drag, startPoint x: 352, startPoint y: 188, endPoint x: 457, endPoint y: 275, distance: 136.8
click at [457, 275] on div "﻿ ﻿ EVENT INFORMATION & CHECKLIST EVENT DATE: ﻿ Auto fill* : {{Event Date}} ﻿ P…" at bounding box center [564, 212] width 482 height 963
copy div "TO NOTE: All outside vendors/non-preferred vendors must be approved by Secret G…"
click at [569, 246] on span "We do not accept any items for storage prior to your event date." at bounding box center [481, 245] width 210 height 9
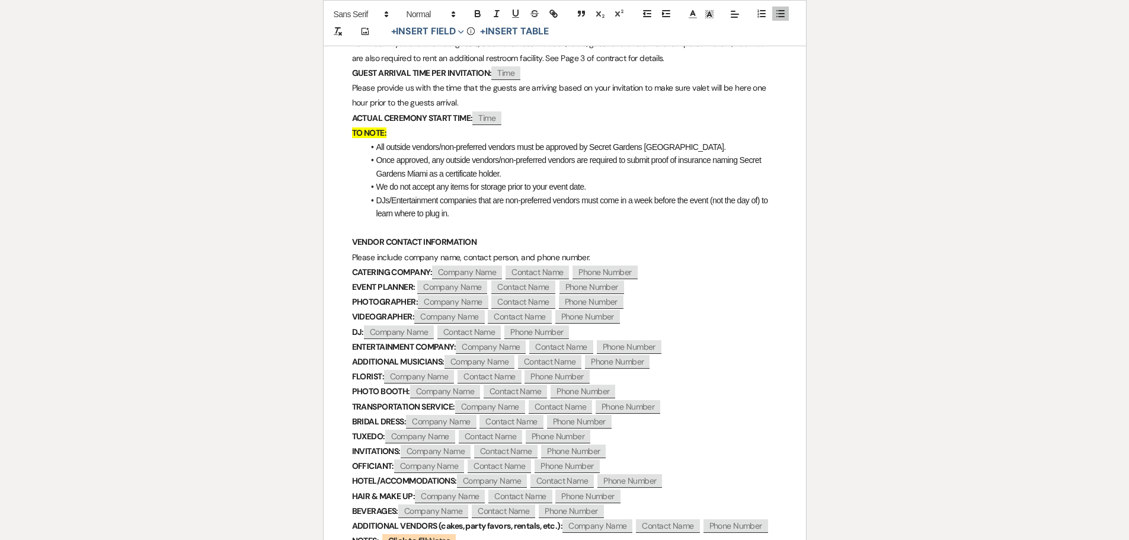
scroll to position [592, 0]
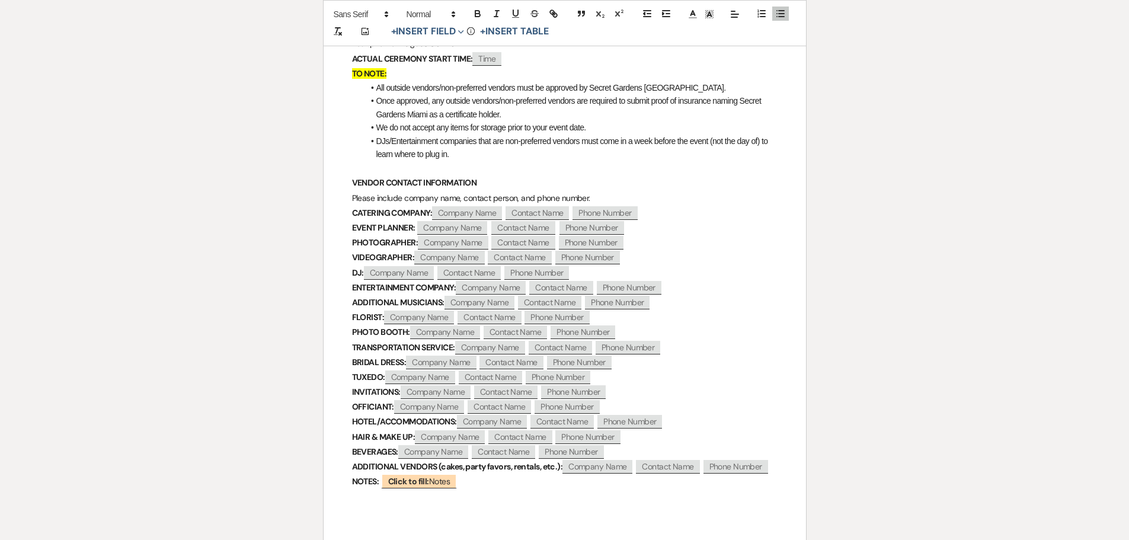
drag, startPoint x: 392, startPoint y: 184, endPoint x: 494, endPoint y: 183, distance: 101.9
click at [494, 183] on div "﻿ ﻿ EVENT INFORMATION & CHECKLIST EVENT DATE: ﻿ Auto fill* : {{Event Date}} ﻿ P…" at bounding box center [564, 94] width 482 height 963
copy strong "VENDOR CONTACT INFORMATION"
click at [337, 196] on div "﻿ ﻿ EVENT INFORMATION & CHECKLIST EVENT DATE: ﻿ Auto fill* : {{Event Date}} ﻿ P…" at bounding box center [564, 94] width 482 height 963
drag, startPoint x: 352, startPoint y: 195, endPoint x: 614, endPoint y: 194, distance: 261.8
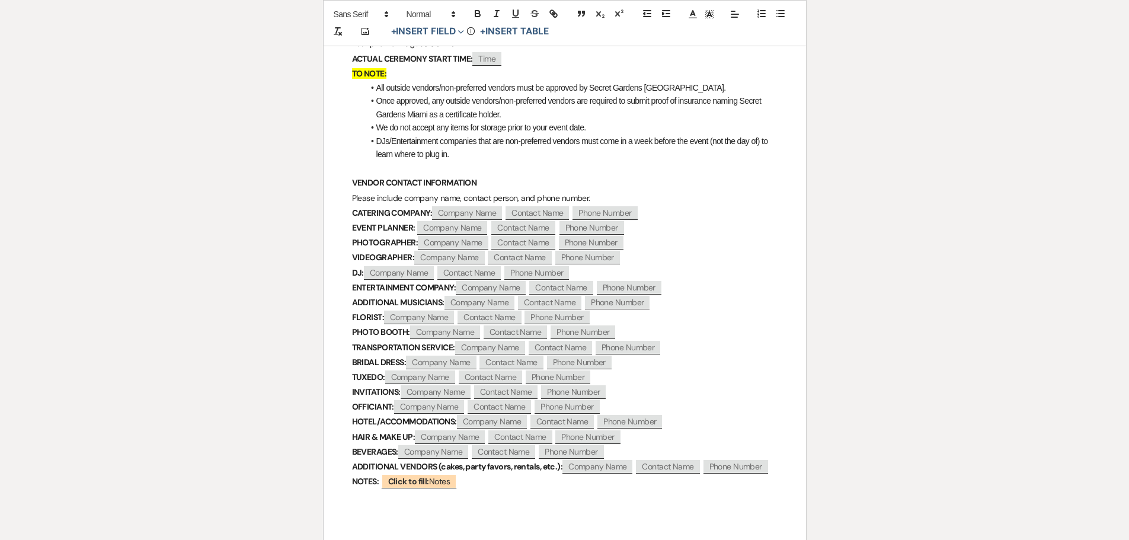
click at [614, 194] on p "Please include company name, contact person, and phone number." at bounding box center [564, 198] width 425 height 15
copy span "Please include company name, contact person, and phone number."
drag, startPoint x: 866, startPoint y: 260, endPoint x: 864, endPoint y: 244, distance: 16.2
click at [866, 260] on div "Printer Print Add Photo + Insert Field Expand Standard Field Smart Field Signat…" at bounding box center [564, 67] width 853 height 1089
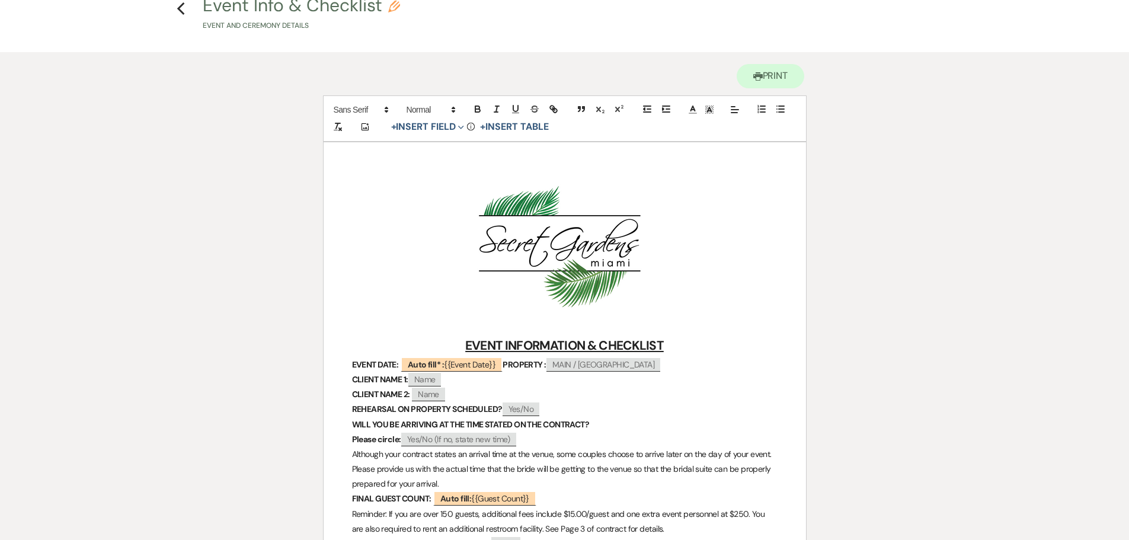
scroll to position [0, 0]
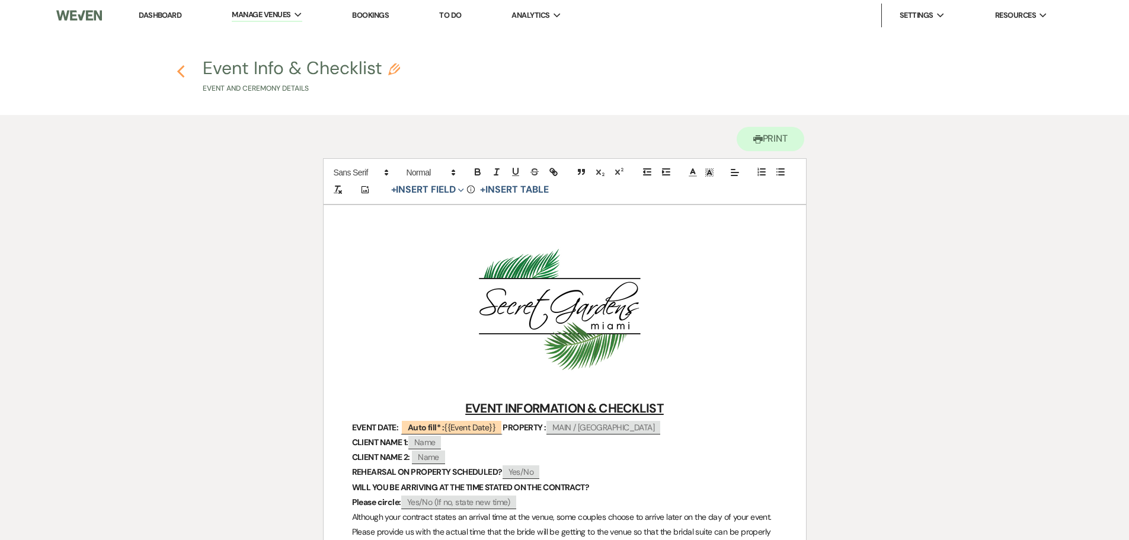
click at [178, 70] on icon "Previous" at bounding box center [181, 72] width 9 height 14
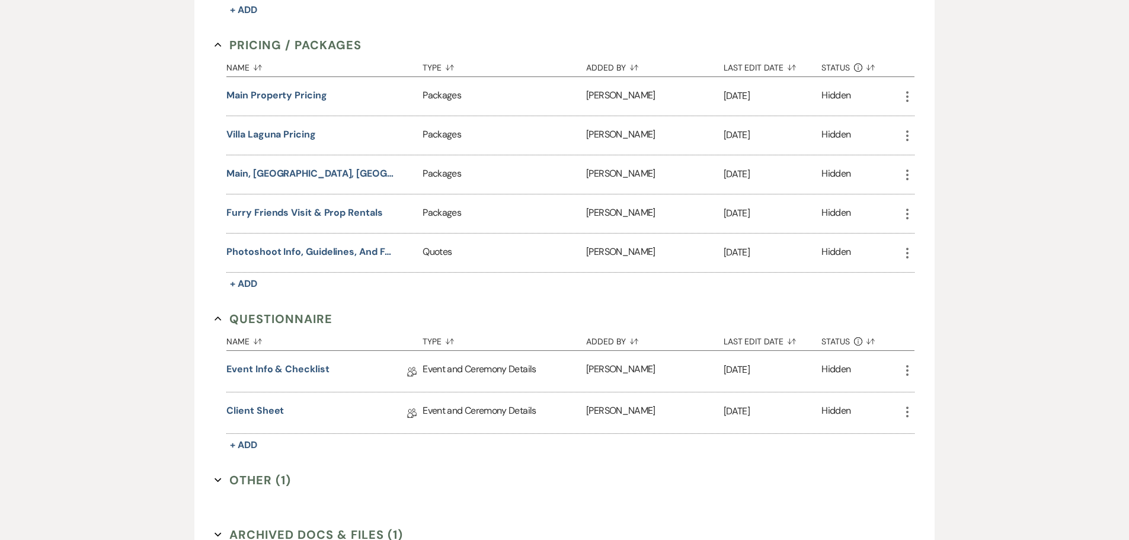
scroll to position [829, 0]
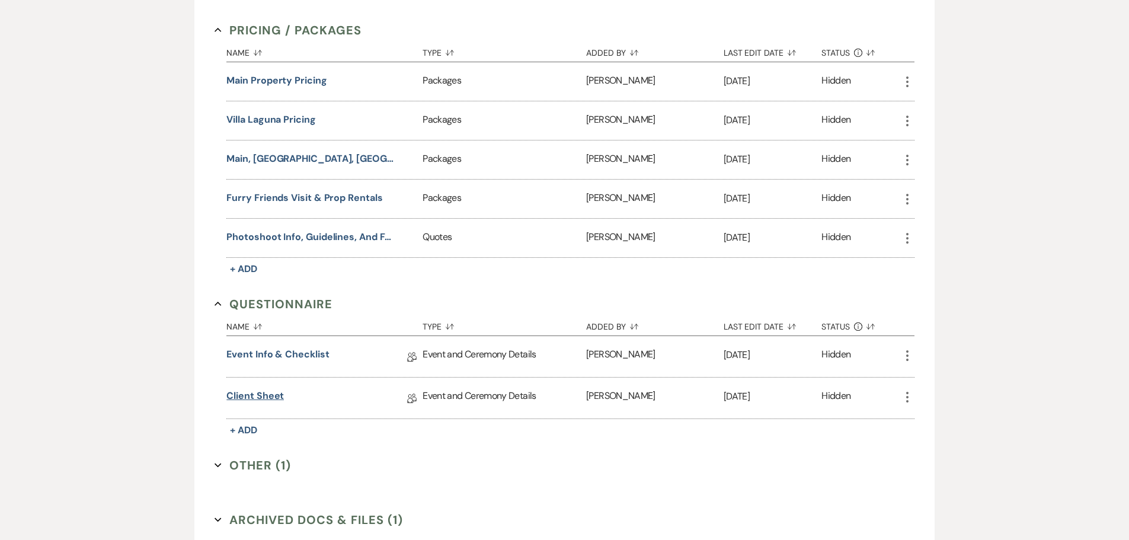
click at [265, 396] on link "Client Sheet" at bounding box center [254, 398] width 57 height 18
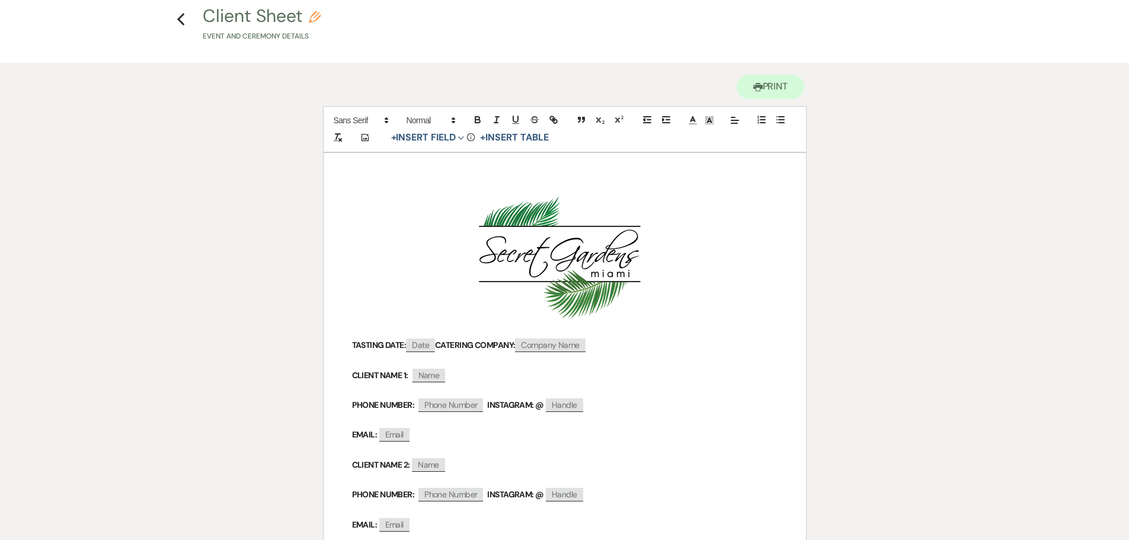
scroll to position [118, 0]
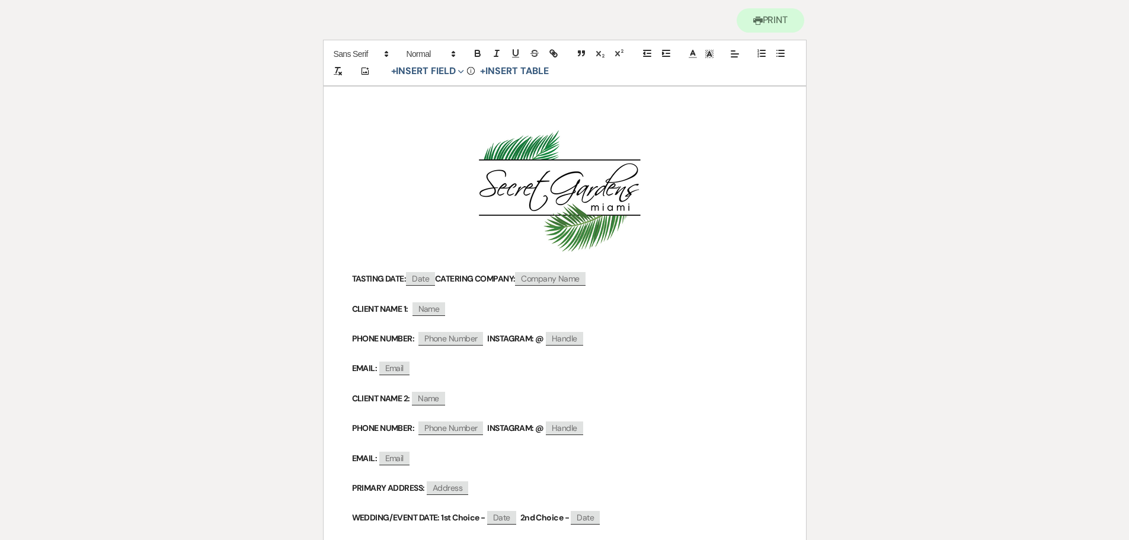
click at [520, 177] on img "﻿ ﻿" at bounding box center [563, 191] width 237 height 130
click at [548, 183] on img "﻿ ﻿" at bounding box center [563, 191] width 237 height 130
drag, startPoint x: 631, startPoint y: 211, endPoint x: 569, endPoint y: 193, distance: 64.5
click at [569, 193] on img "﻿ ﻿" at bounding box center [563, 191] width 237 height 130
click at [937, 180] on div "Printer Print Add Photo + Insert Field Expand Standard Field Smart Field Signat…" at bounding box center [564, 359] width 853 height 726
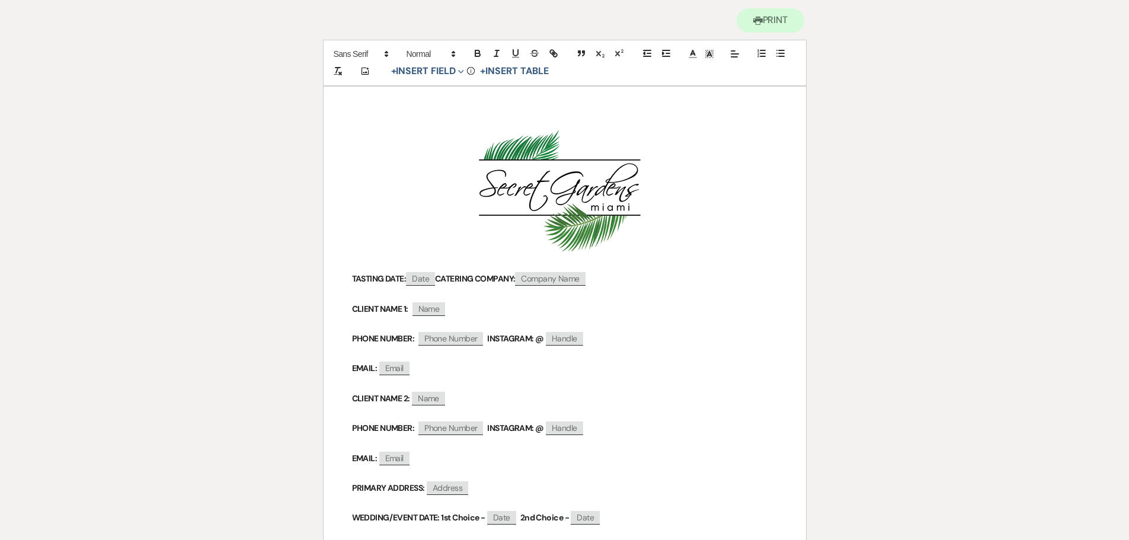
drag, startPoint x: 351, startPoint y: 273, endPoint x: 408, endPoint y: 280, distance: 57.9
click at [408, 280] on div "﻿ ﻿ TASTING DATE: ﻿ Date ﻿ CATERING COMPANY: ﻿ Company Name ﻿ CLIENT NAME 1: ﻿ …" at bounding box center [564, 386] width 482 height 600
copy strong "TASTING DATE:"
drag, startPoint x: 443, startPoint y: 277, endPoint x: 522, endPoint y: 278, distance: 79.4
click at [515, 278] on strong "CATERING COMPANY:" at bounding box center [475, 278] width 80 height 11
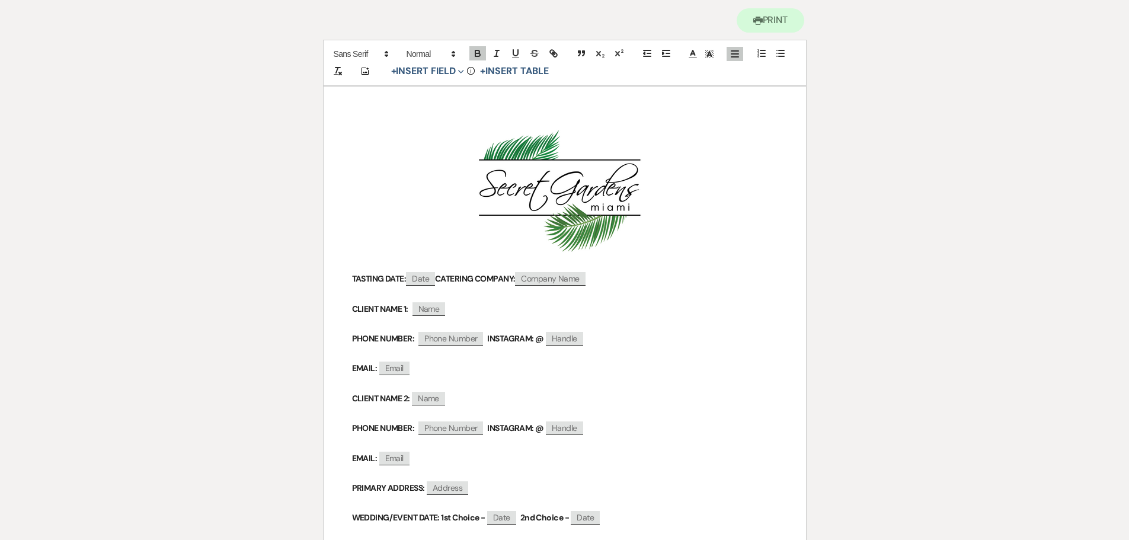
copy strong "CATERING COMPANY:"
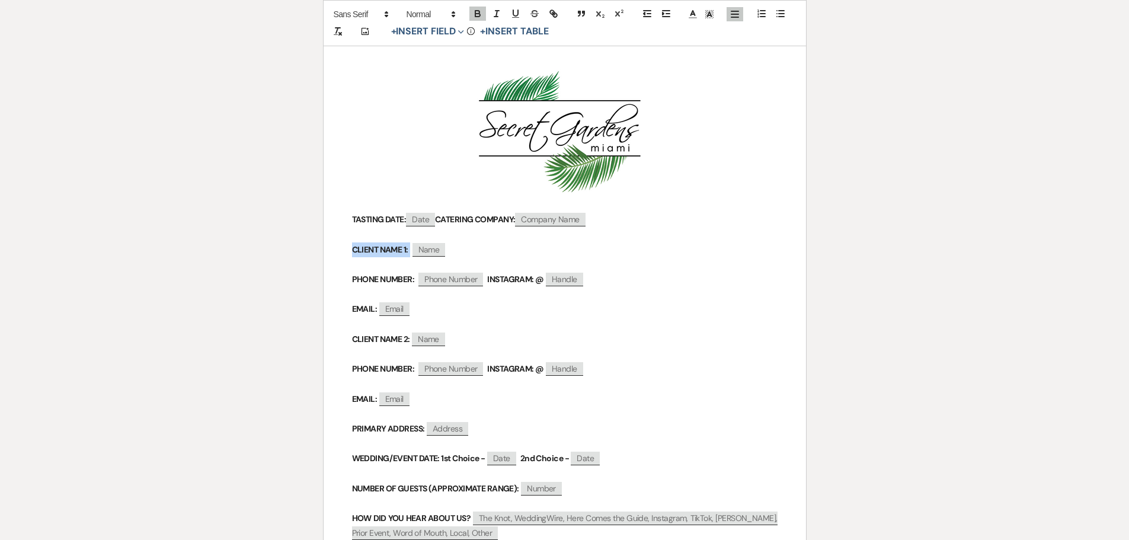
drag, startPoint x: 355, startPoint y: 251, endPoint x: 411, endPoint y: 253, distance: 55.7
click at [411, 253] on div "﻿ ﻿ TASTING DATE: ﻿ Date ﻿ CATERING COMPANY: ﻿ Company Name ﻿ CLIENT NAME 1: ﻿ …" at bounding box center [564, 327] width 482 height 600
copy p "CLIENT NAME 1:"
drag, startPoint x: 351, startPoint y: 283, endPoint x: 415, endPoint y: 281, distance: 64.0
click at [415, 281] on div "﻿ ﻿ TASTING DATE: ﻿ Date ﻿ CATERING COMPANY: ﻿ Company Name ﻿ CLIENT NAME 1: ﻿ …" at bounding box center [564, 327] width 482 height 600
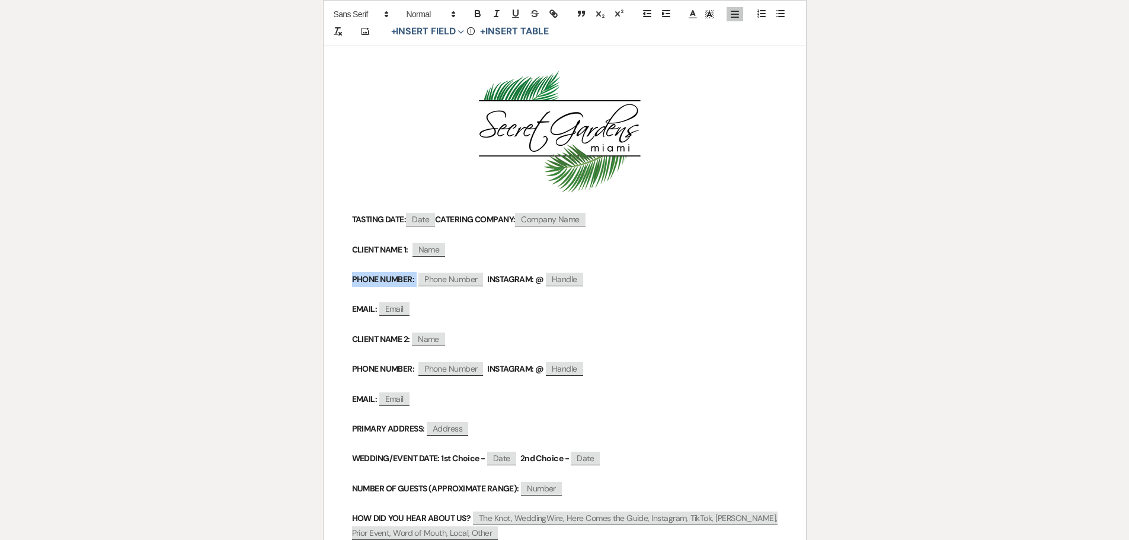
copy p "PHONE NUMBER:"
drag, startPoint x: 488, startPoint y: 274, endPoint x: 543, endPoint y: 276, distance: 55.1
click at [543, 276] on strong "INSTAGRAM: @" at bounding box center [515, 279] width 56 height 11
drag, startPoint x: 350, startPoint y: 309, endPoint x: 377, endPoint y: 310, distance: 26.7
click at [377, 310] on div "﻿ ﻿ TASTING DATE: ﻿ Date ﻿ CATERING COMPANY: ﻿ Company Name ﻿ CLIENT NAME 1: ﻿ …" at bounding box center [564, 327] width 482 height 600
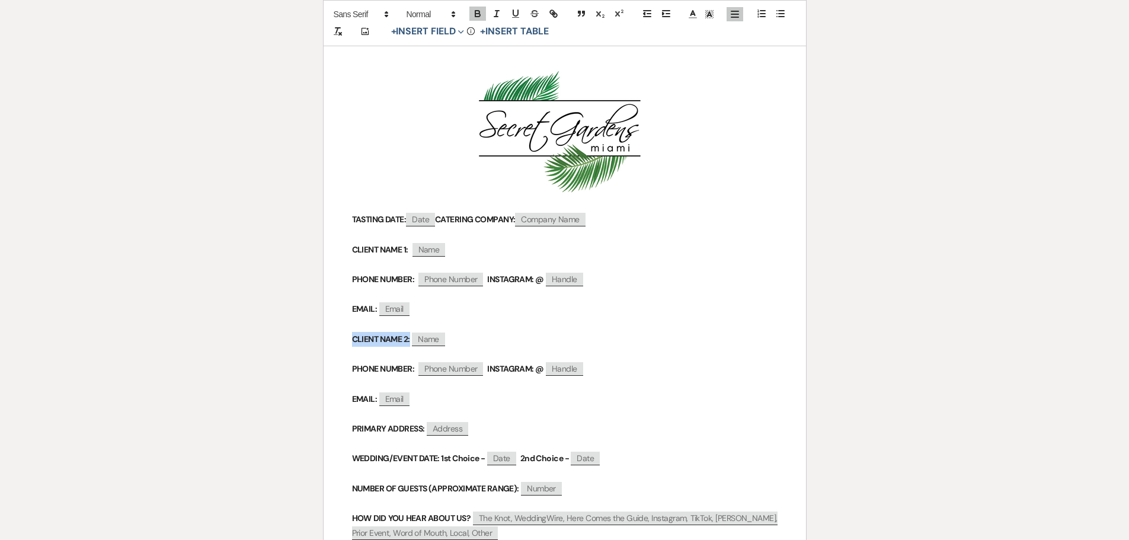
drag, startPoint x: 352, startPoint y: 340, endPoint x: 411, endPoint y: 339, distance: 58.7
click at [410, 339] on strong "CLIENT NAME 2:" at bounding box center [381, 339] width 58 height 11
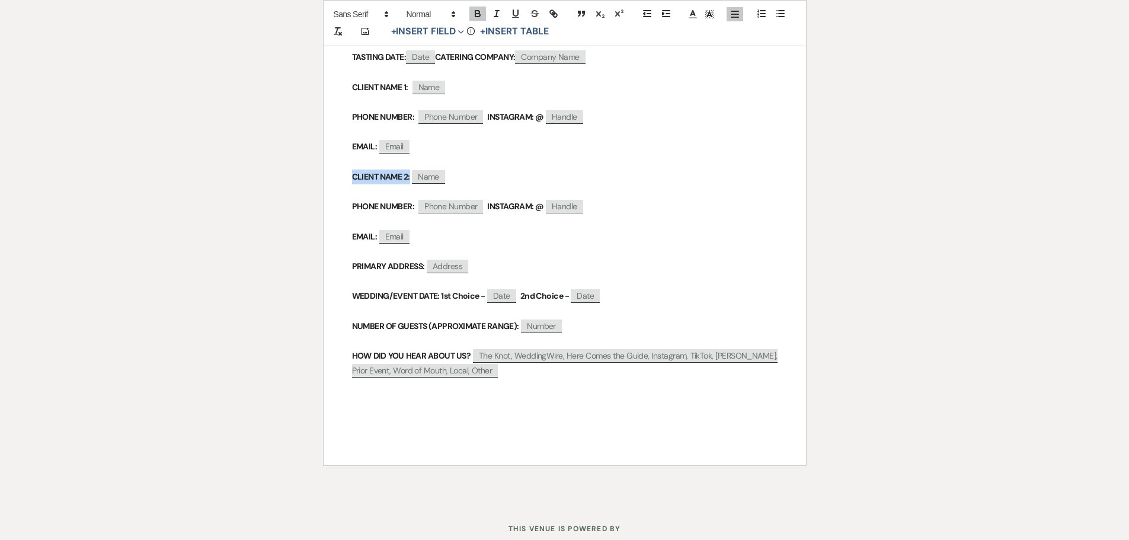
scroll to position [355, 0]
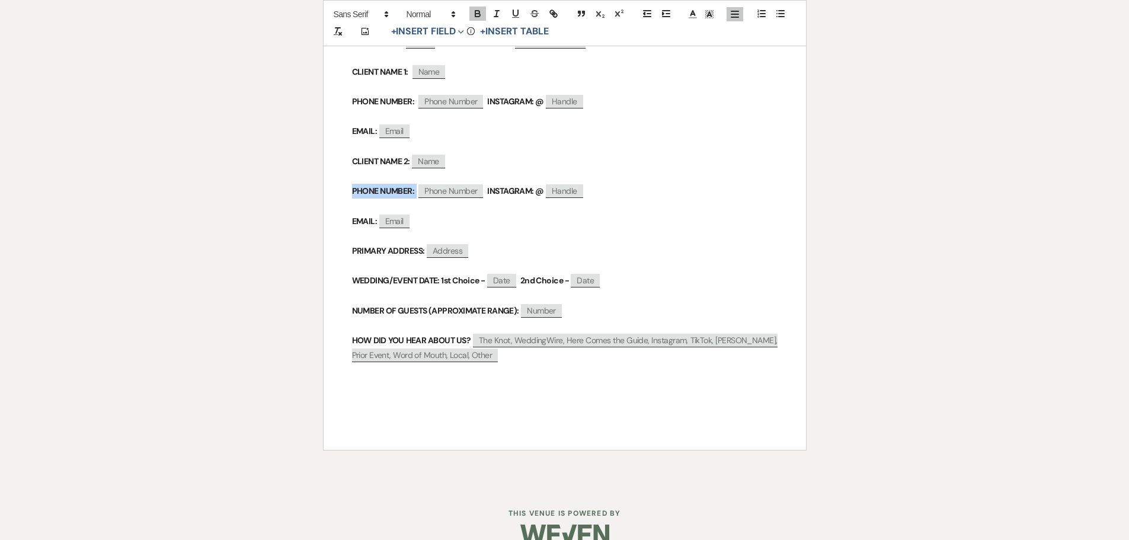
drag, startPoint x: 351, startPoint y: 191, endPoint x: 415, endPoint y: 193, distance: 64.0
click at [415, 193] on p "PHONE NUMBER: ﻿ Phone Number ﻿ INSTAGRAM: @ ﻿ Handle ﻿" at bounding box center [564, 191] width 425 height 15
drag, startPoint x: 489, startPoint y: 190, endPoint x: 522, endPoint y: 191, distance: 33.2
click at [522, 191] on strong "INSTAGRAM: @" at bounding box center [515, 190] width 56 height 11
drag, startPoint x: 487, startPoint y: 188, endPoint x: 543, endPoint y: 191, distance: 56.3
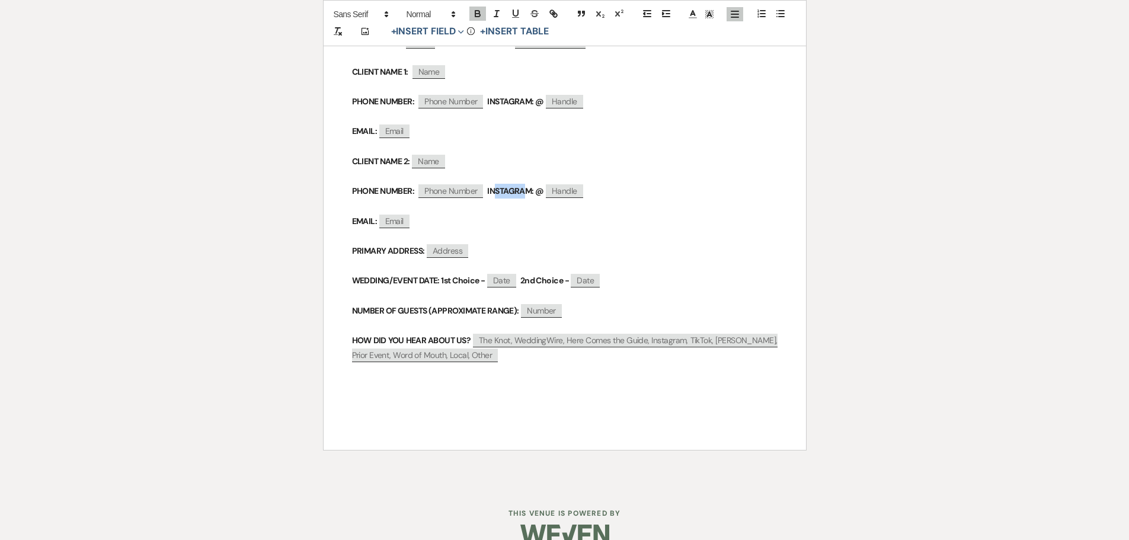
click at [543, 191] on strong "INSTAGRAM: @" at bounding box center [515, 190] width 56 height 11
click at [232, 286] on div "Printer Print Add Photo + Insert Field Expand Standard Field Smart Field Signat…" at bounding box center [564, 122] width 853 height 726
drag, startPoint x: 351, startPoint y: 249, endPoint x: 425, endPoint y: 250, distance: 74.7
click at [425, 250] on div "﻿ ﻿ TASTING DATE: ﻿ Date ﻿ CATERING COMPANY: ﻿ Company Name ﻿ CLIENT NAME 1: ﻿ …" at bounding box center [564, 150] width 482 height 600
drag, startPoint x: 352, startPoint y: 281, endPoint x: 486, endPoint y: 280, distance: 133.9
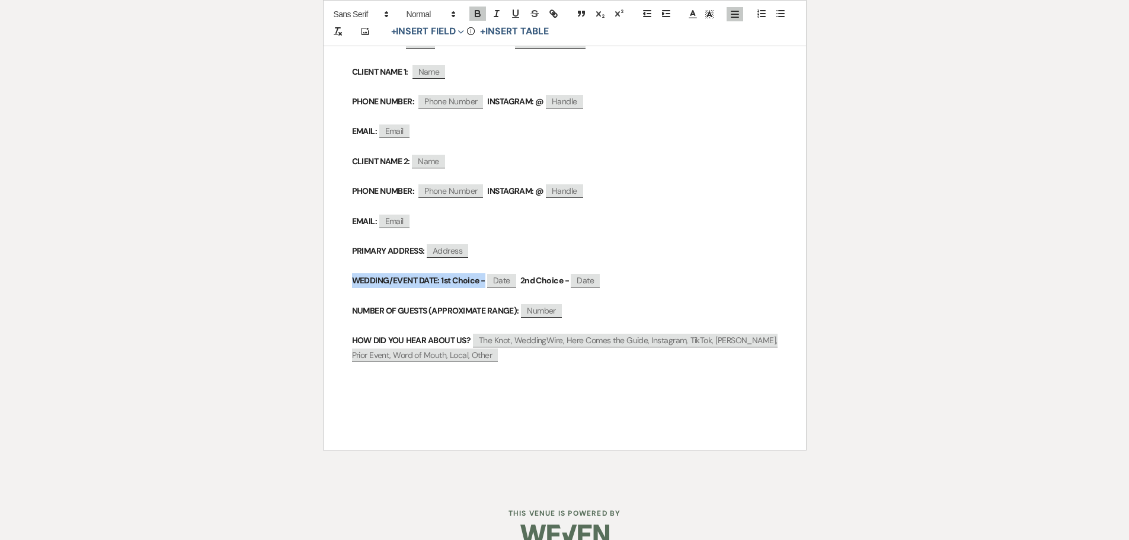
click at [485, 280] on strong "WEDDING/EVENT DATE: 1st Choice -" at bounding box center [418, 280] width 133 height 11
drag, startPoint x: 522, startPoint y: 277, endPoint x: 571, endPoint y: 279, distance: 48.6
click at [569, 279] on strong "2nd Choice -" at bounding box center [544, 280] width 49 height 11
drag, startPoint x: 349, startPoint y: 310, endPoint x: 521, endPoint y: 308, distance: 171.8
click at [521, 308] on div "﻿ ﻿ TASTING DATE: ﻿ Date ﻿ CATERING COMPANY: ﻿ Company Name ﻿ CLIENT NAME 1: ﻿ …" at bounding box center [564, 150] width 482 height 600
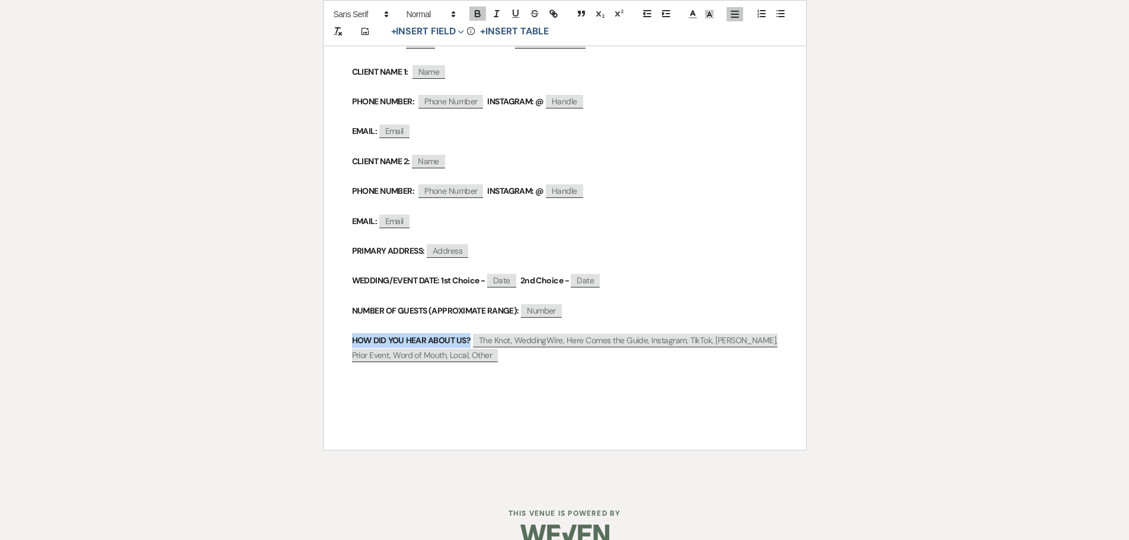
drag, startPoint x: 351, startPoint y: 342, endPoint x: 471, endPoint y: 338, distance: 119.7
click at [471, 338] on p "HOW DID YOU HEAR ABOUT US? ﻿ The Knot, WeddingWire, Here Comes the Guide, Insta…" at bounding box center [564, 348] width 425 height 30
click at [976, 332] on div "Printer Print Add Photo + Insert Field Expand Standard Field Smart Field Signat…" at bounding box center [564, 122] width 853 height 726
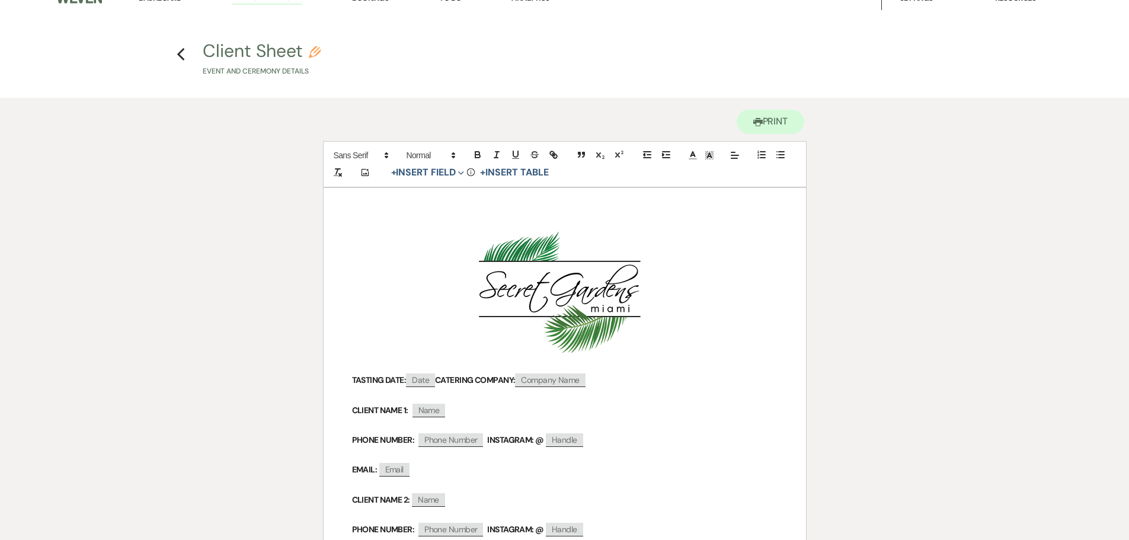
scroll to position [0, 0]
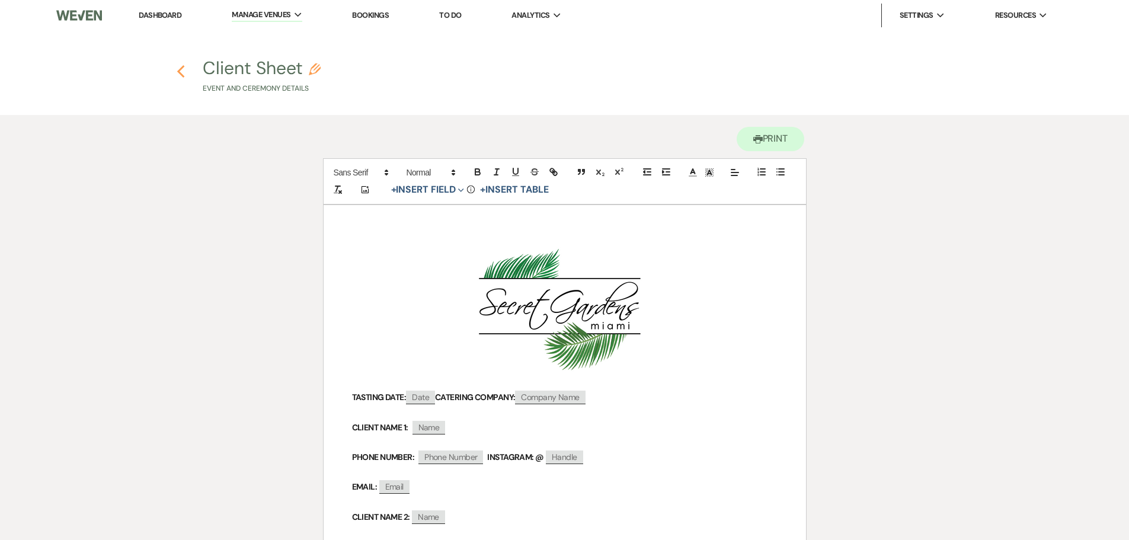
click at [180, 73] on use "button" at bounding box center [181, 71] width 8 height 13
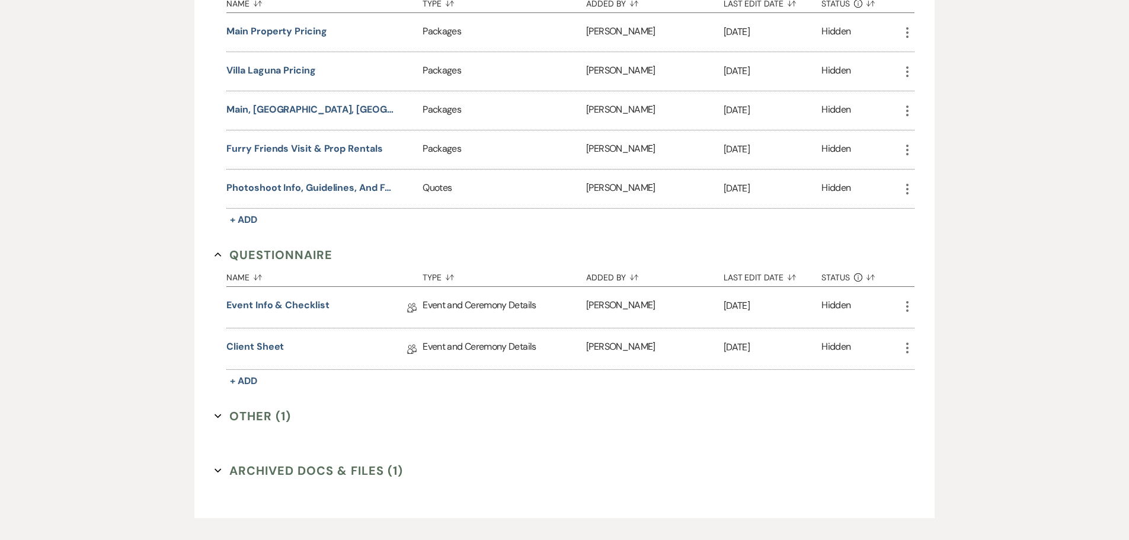
scroll to position [945, 0]
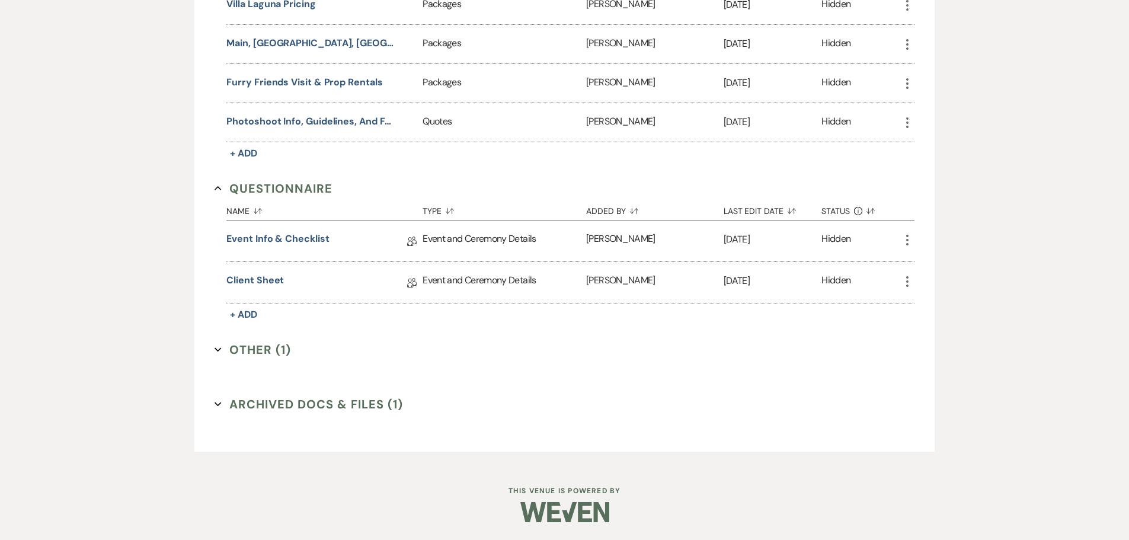
click at [226, 348] on button "Other (1) Expand" at bounding box center [252, 350] width 76 height 18
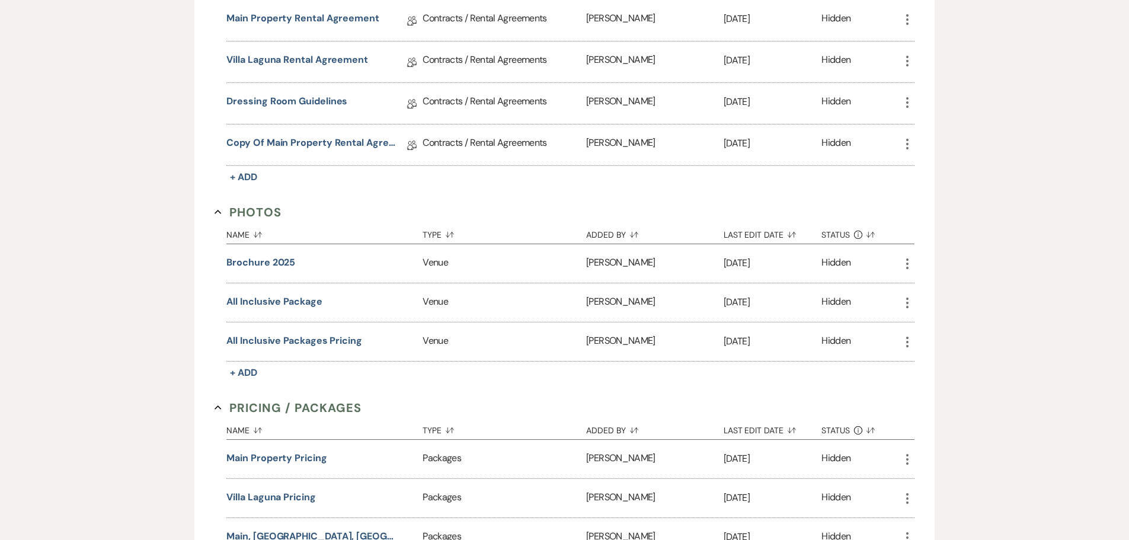
scroll to position [471, 0]
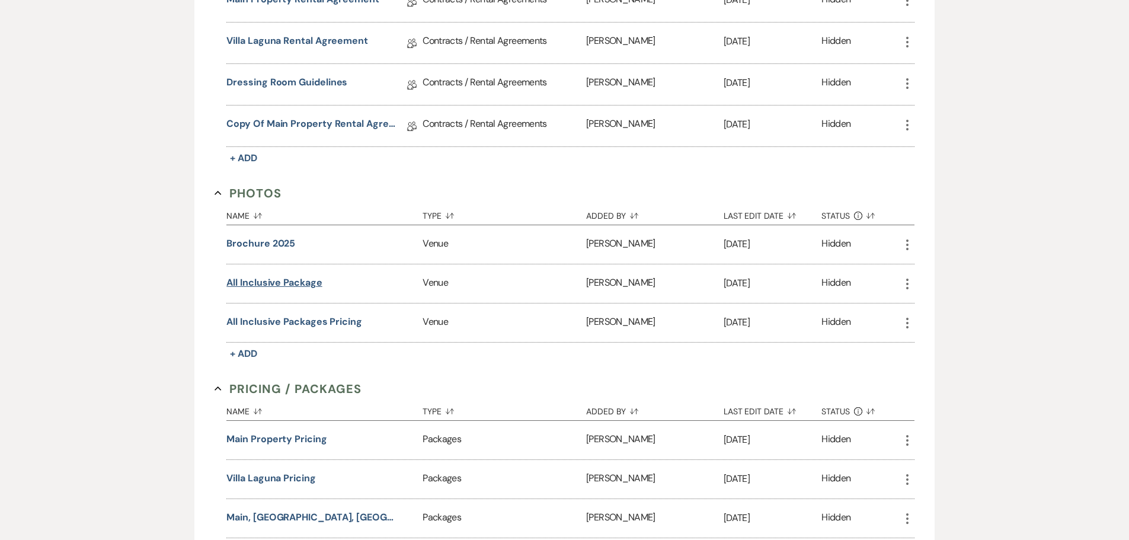
click at [313, 288] on button "All Inclusive Package" at bounding box center [273, 282] width 95 height 14
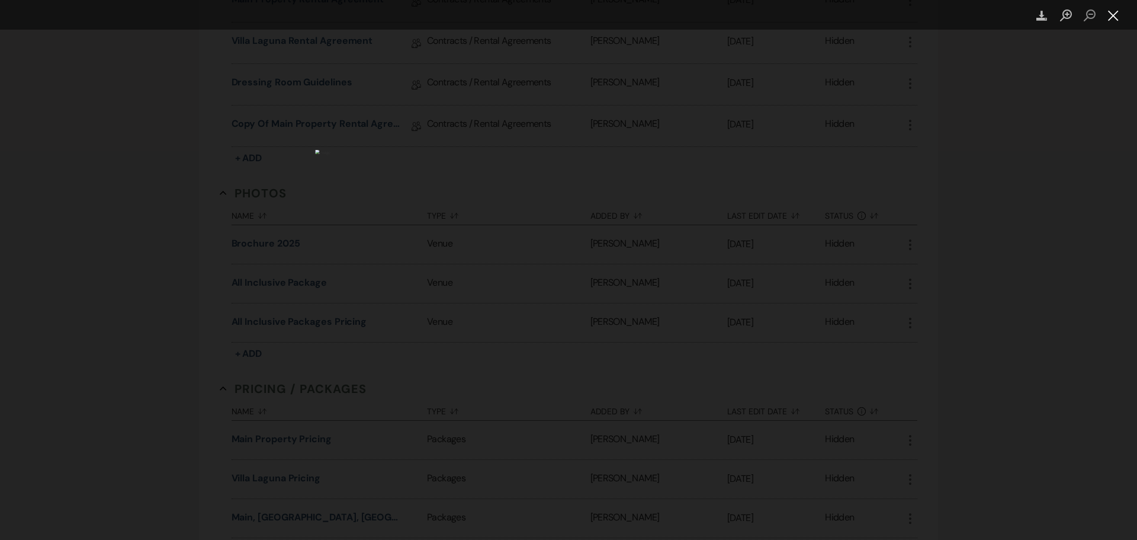
click at [1112, 15] on button "Close lightbox" at bounding box center [1114, 15] width 24 height 21
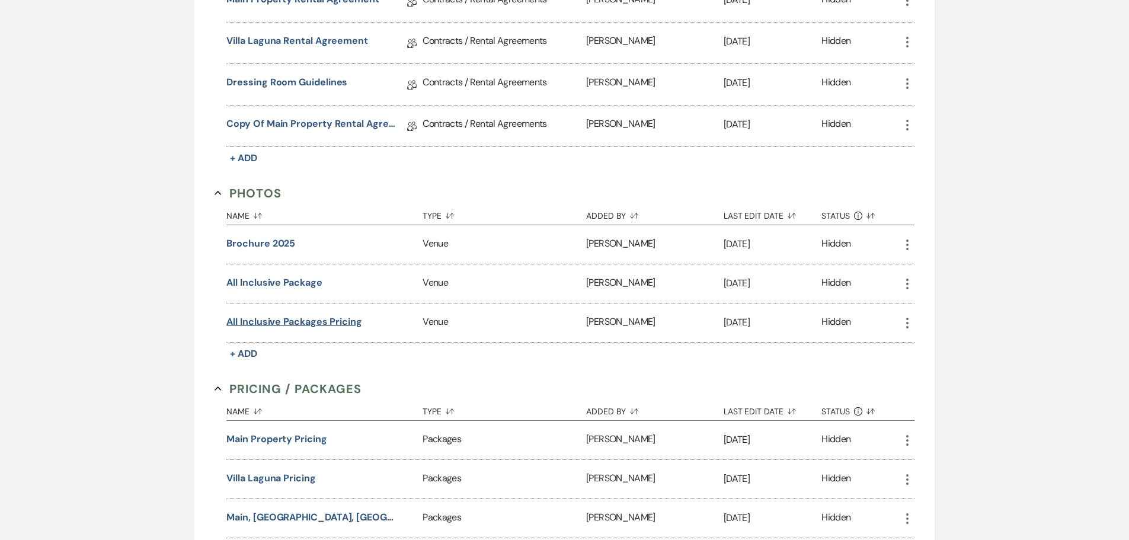
click at [342, 326] on button "All Inclusive Packages Pricing" at bounding box center [294, 322] width 136 height 14
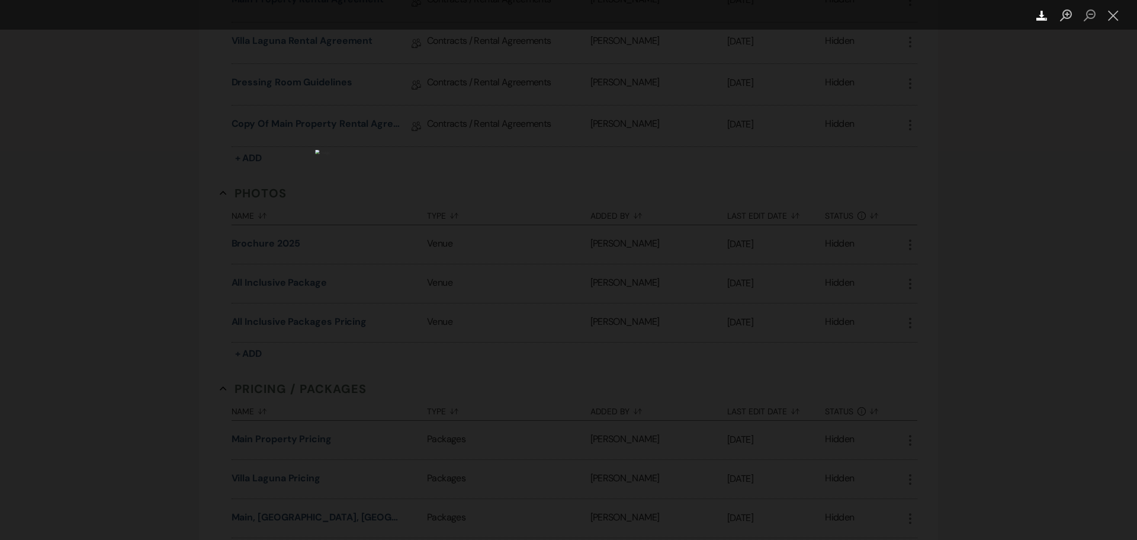
click at [1043, 15] on use "Lightbox" at bounding box center [1042, 16] width 11 height 10
click at [1036, 136] on div "Lightbox" at bounding box center [568, 270] width 1137 height 540
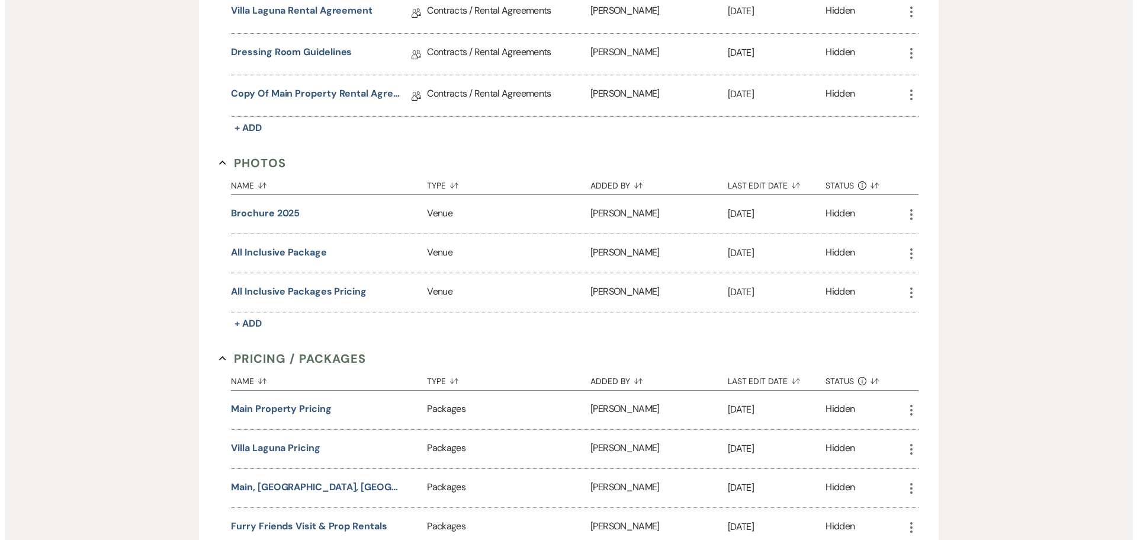
scroll to position [530, 0]
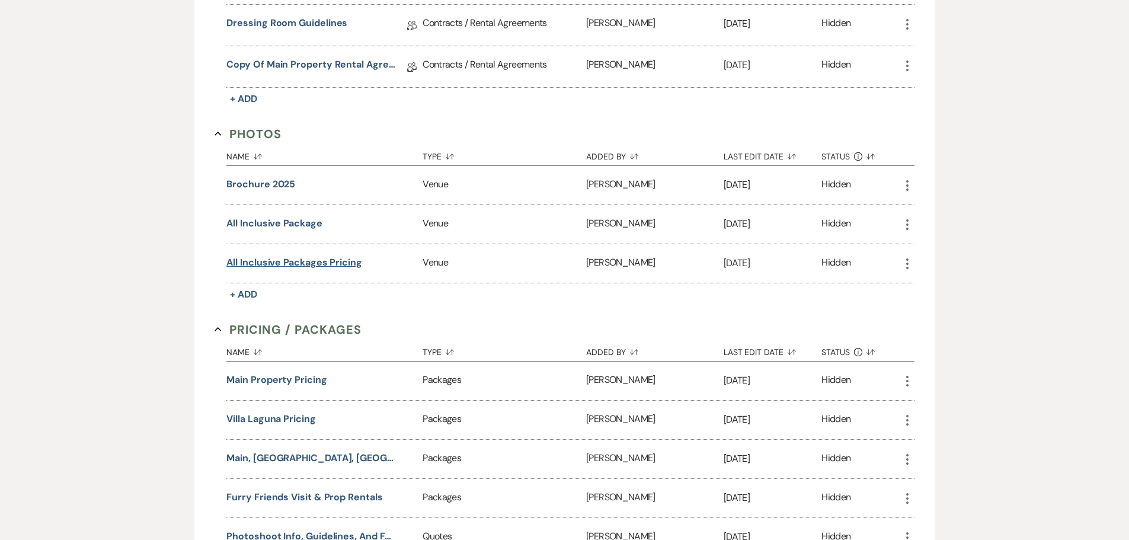
click at [257, 264] on button "All Inclusive Packages Pricing" at bounding box center [294, 262] width 136 height 14
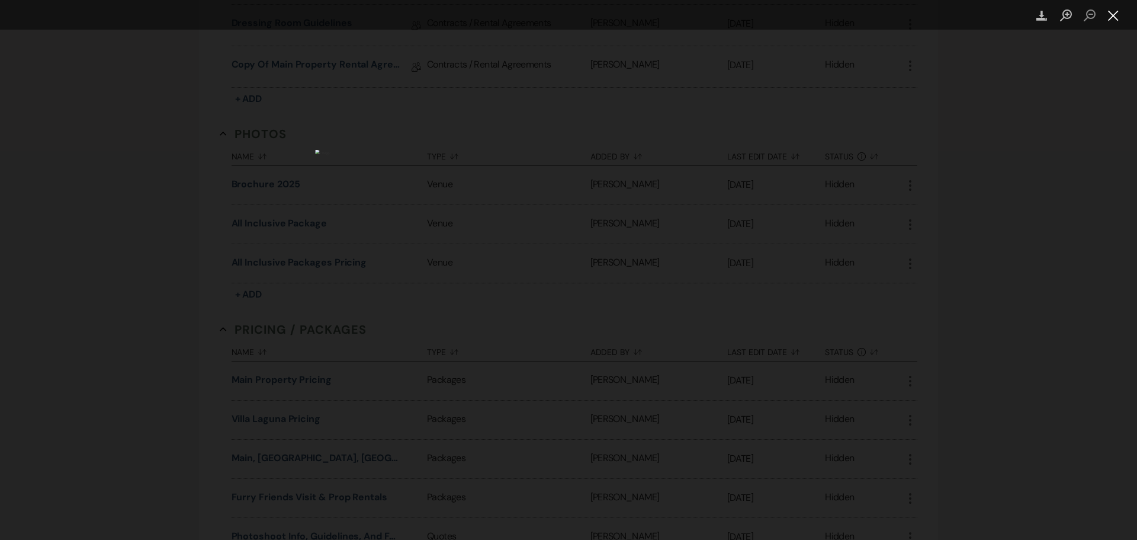
click at [1113, 20] on button "Close lightbox" at bounding box center [1114, 15] width 24 height 21
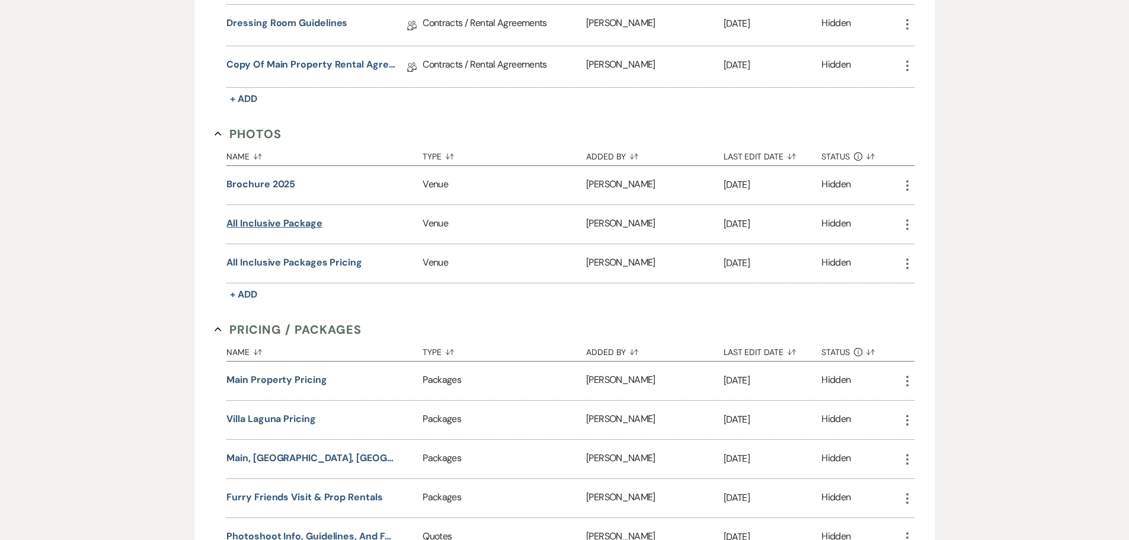
click at [289, 225] on button "All Inclusive Package" at bounding box center [273, 223] width 95 height 14
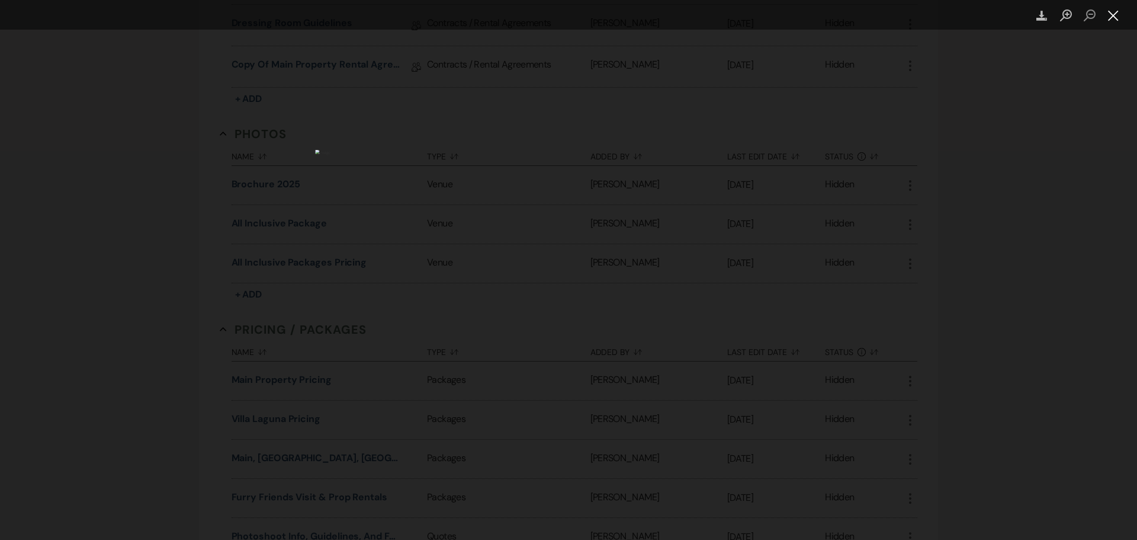
click at [1111, 15] on button "Close lightbox" at bounding box center [1114, 15] width 24 height 21
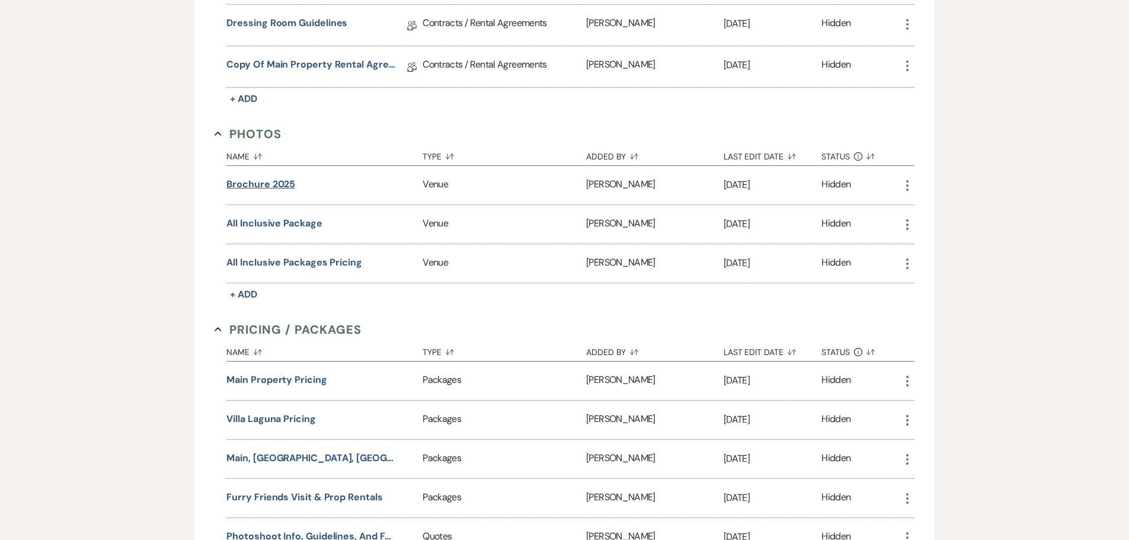
click at [265, 182] on button "Brochure 2025" at bounding box center [260, 184] width 69 height 14
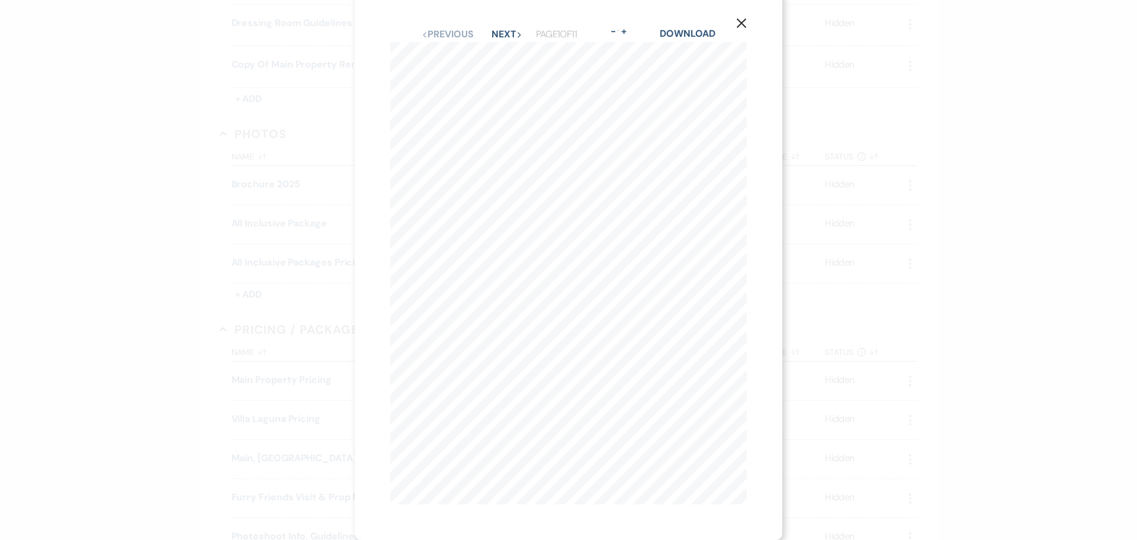
scroll to position [18, 0]
click at [497, 30] on button "Next Next" at bounding box center [507, 34] width 31 height 9
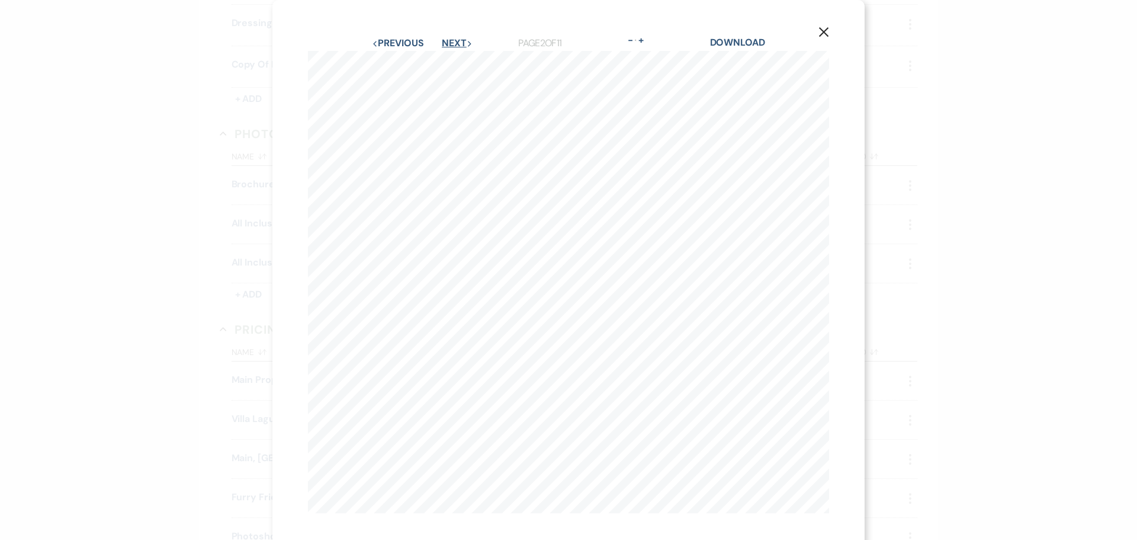
click at [462, 42] on button "Next Next" at bounding box center [457, 43] width 31 height 9
click at [824, 34] on icon "X" at bounding box center [824, 32] width 11 height 11
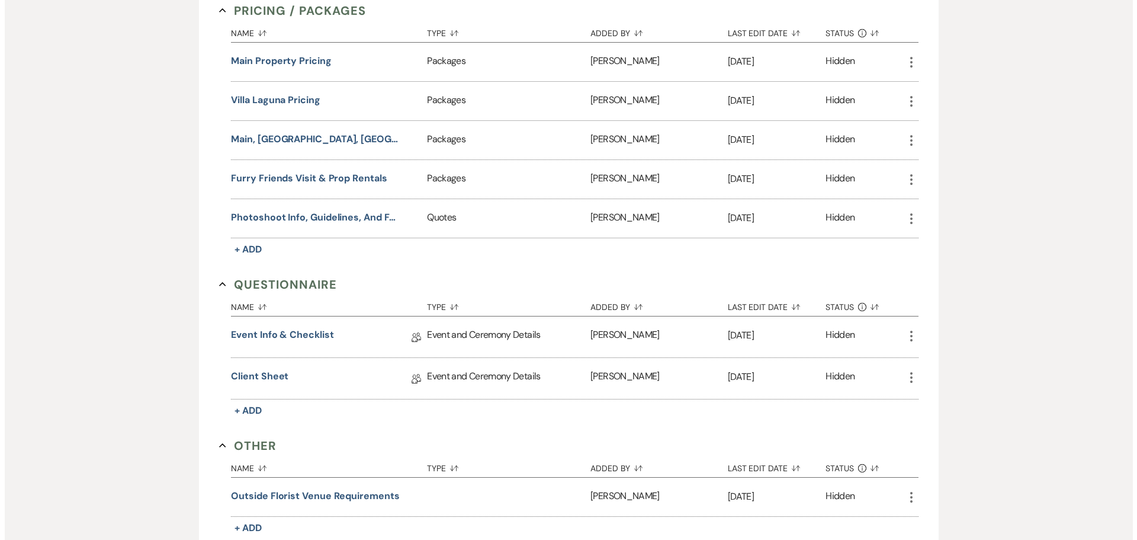
scroll to position [886, 0]
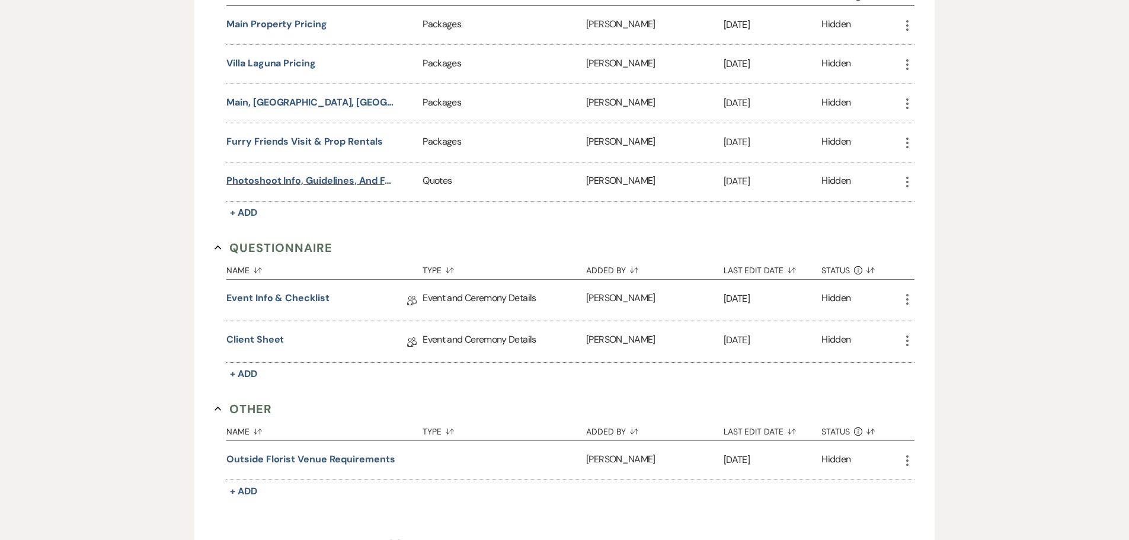
click at [294, 182] on button "Photoshoot Info, Guidelines, and FAQ" at bounding box center [310, 181] width 169 height 14
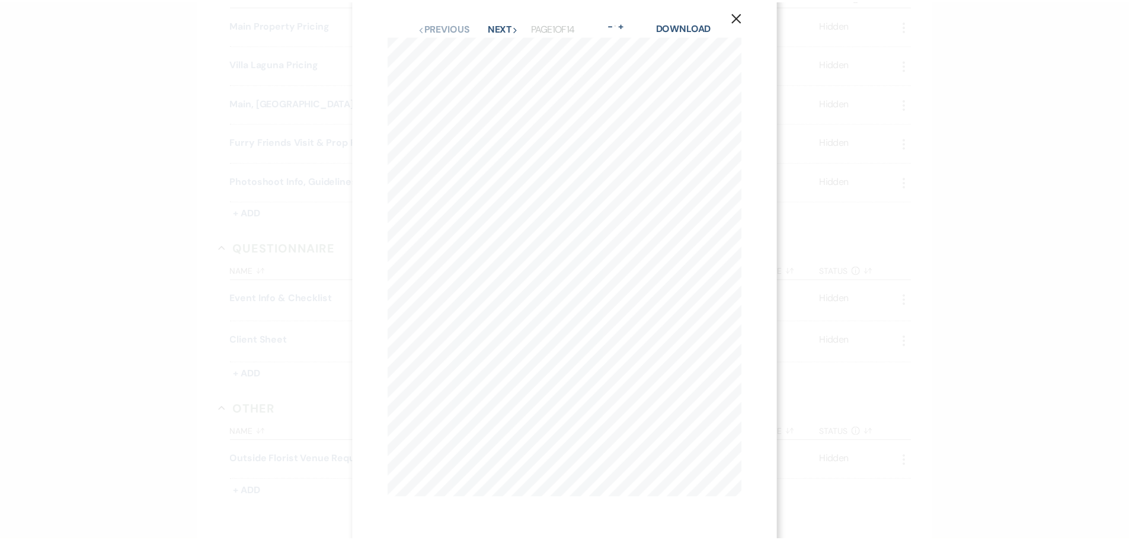
scroll to position [0, 0]
click at [497, 43] on button "Next Next" at bounding box center [506, 43] width 31 height 9
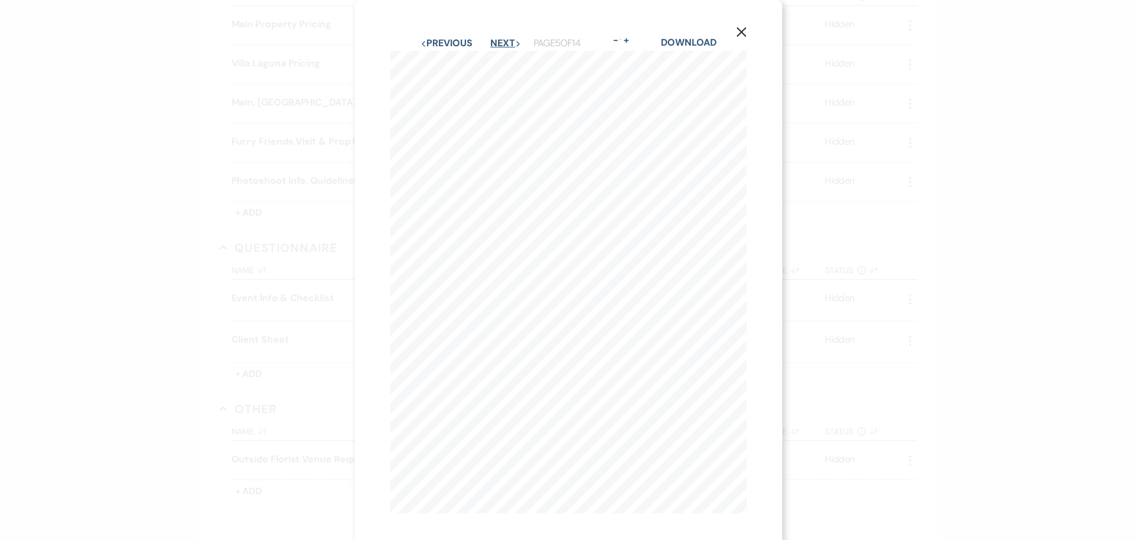
click at [497, 43] on button "Next Next" at bounding box center [506, 43] width 31 height 9
click at [743, 30] on icon "X" at bounding box center [741, 32] width 11 height 11
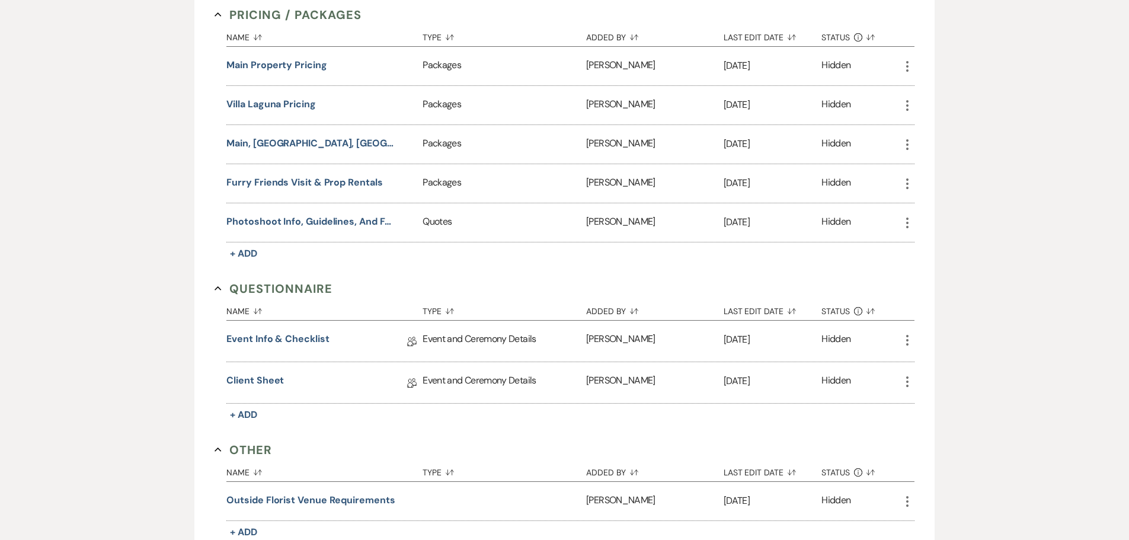
scroll to position [767, 0]
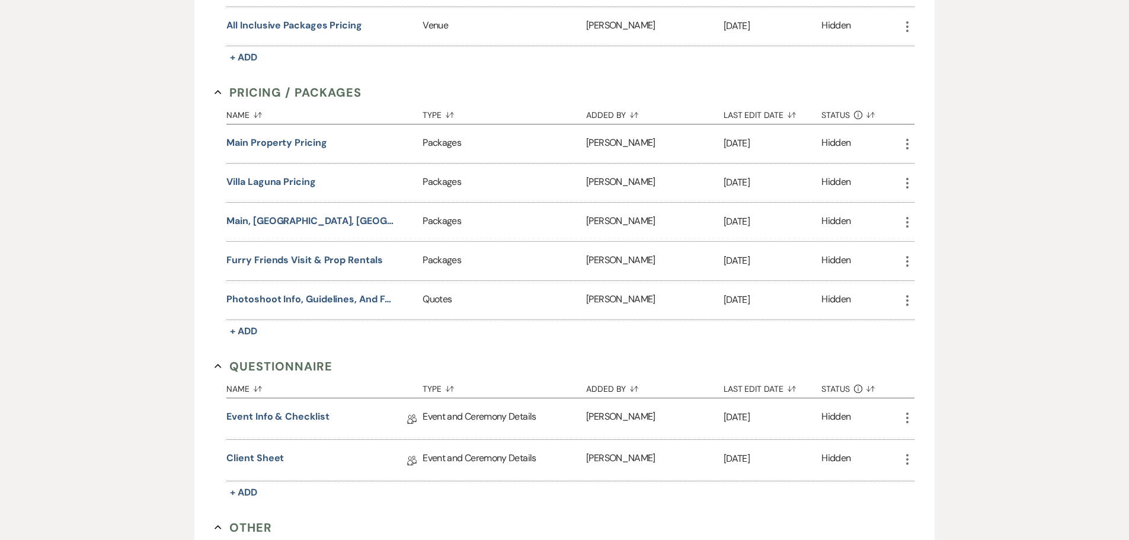
drag, startPoint x: 97, startPoint y: 173, endPoint x: 139, endPoint y: 174, distance: 41.5
click at [98, 172] on div "+ Add Manage Documents & Files Upload frequently-used files and create document…" at bounding box center [564, 41] width 1129 height 1361
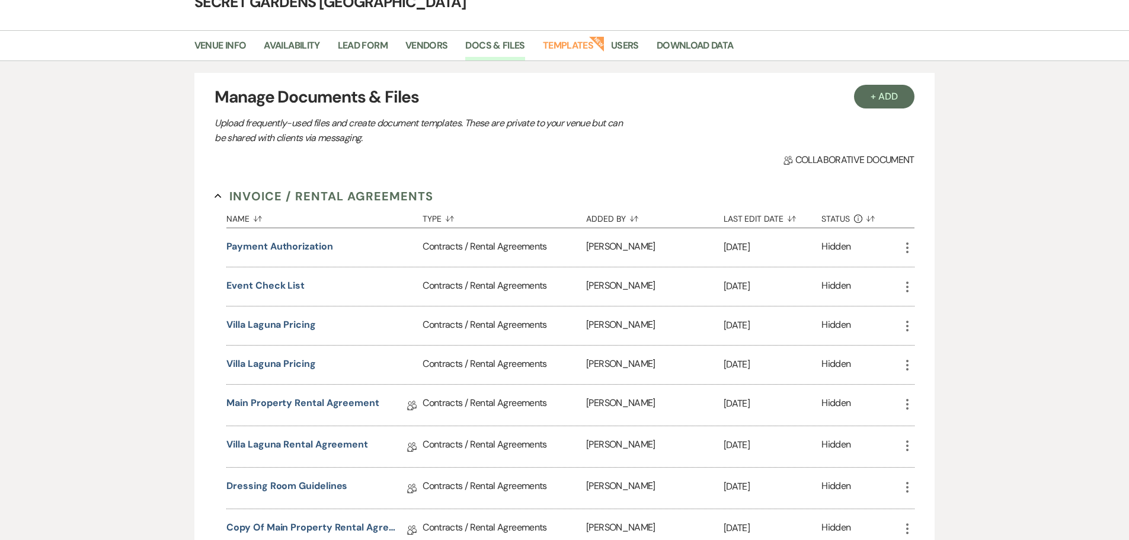
scroll to position [0, 0]
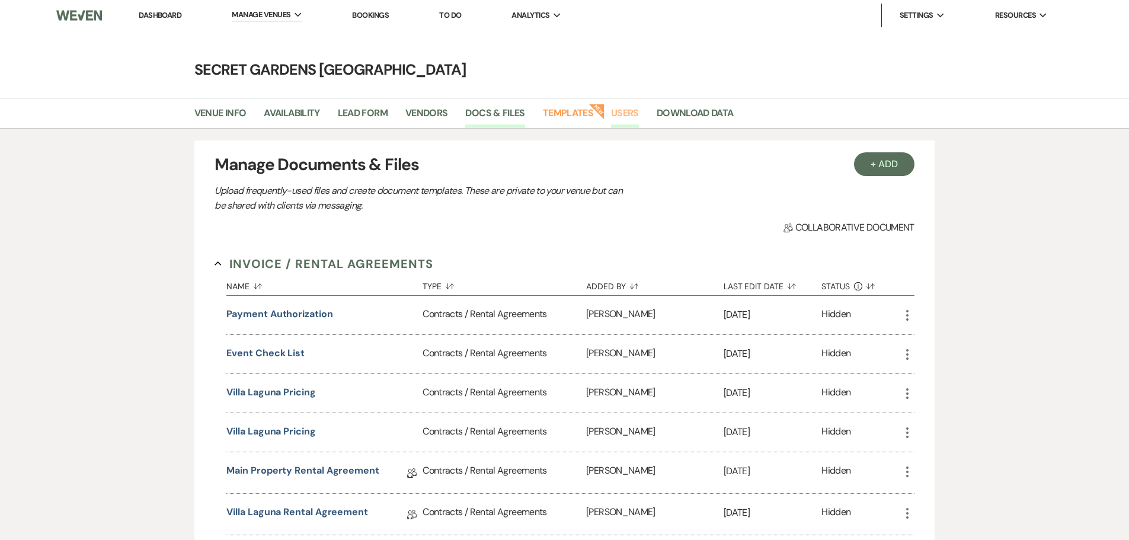
click at [617, 107] on link "Users" at bounding box center [625, 116] width 28 height 23
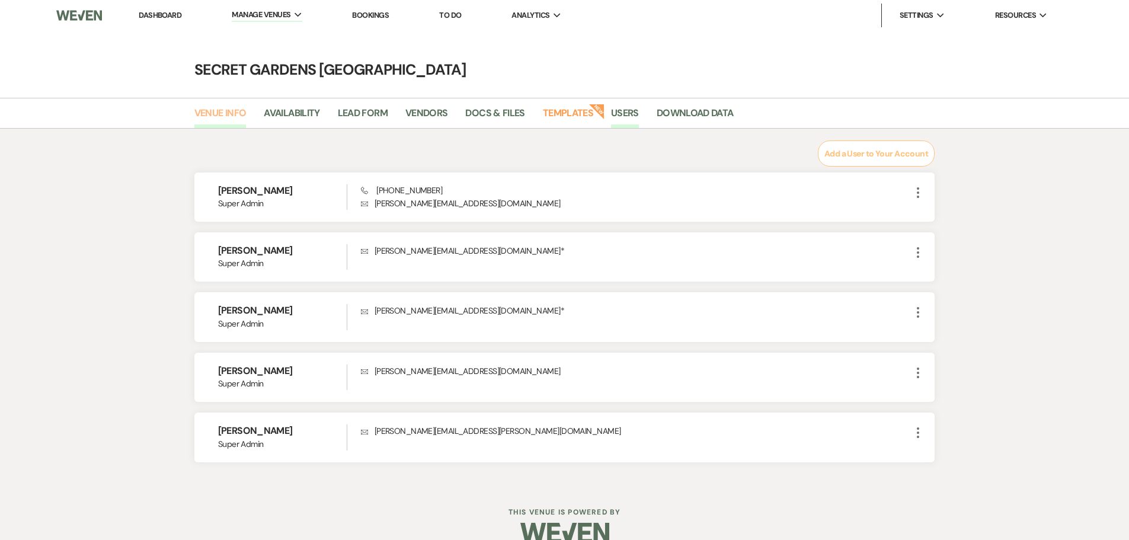
click at [236, 112] on link "Venue Info" at bounding box center [220, 116] width 52 height 23
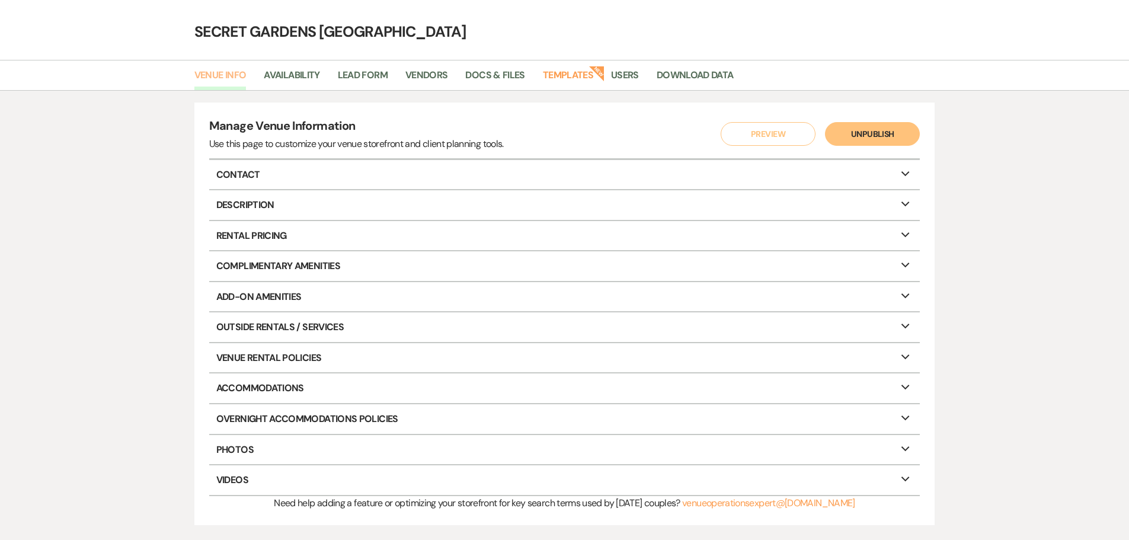
scroll to position [59, 0]
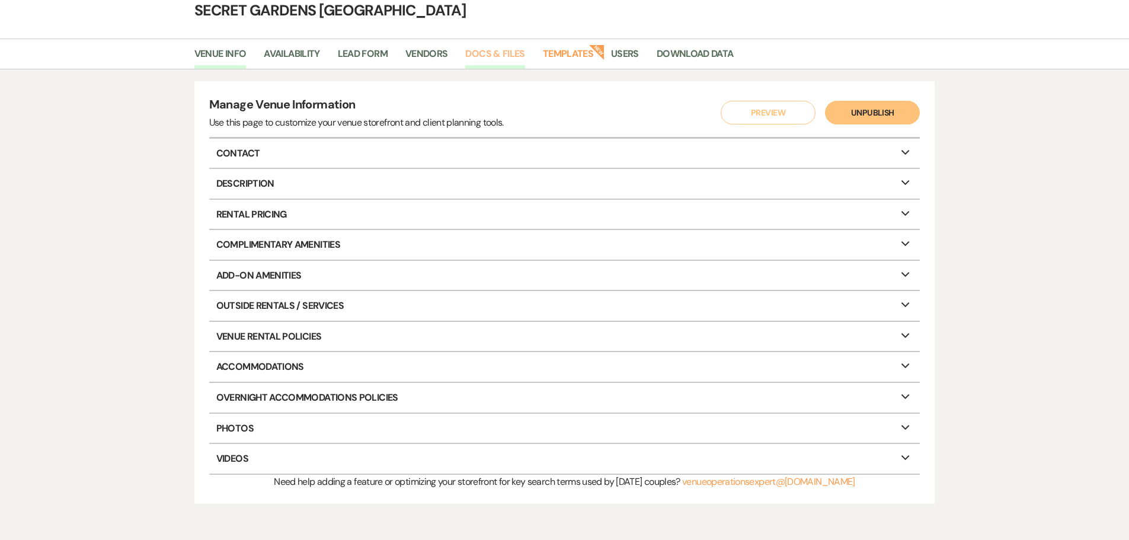
click at [488, 52] on link "Docs & Files" at bounding box center [494, 57] width 59 height 23
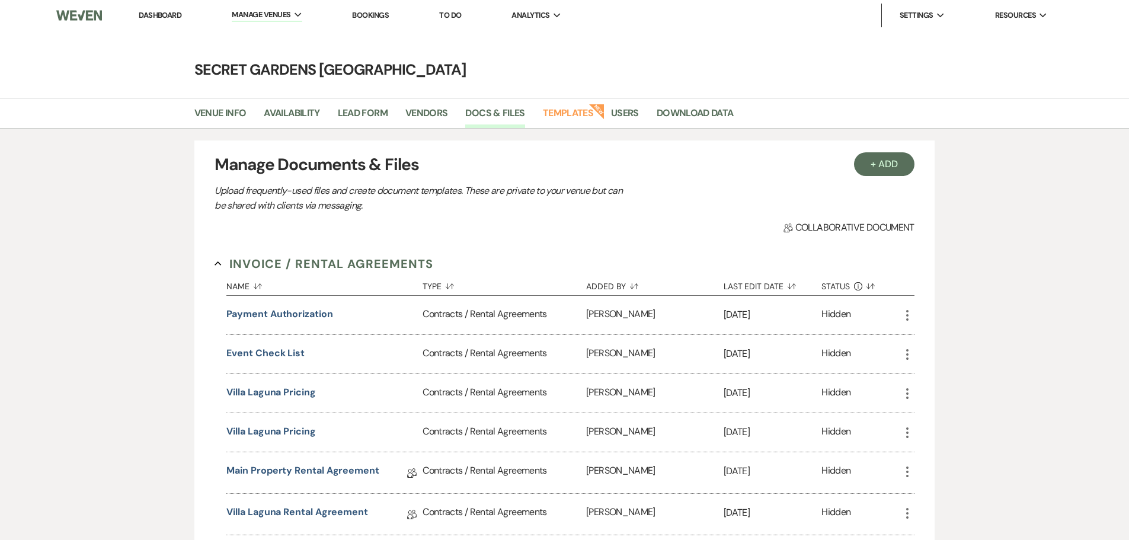
click at [175, 16] on link "Dashboard" at bounding box center [160, 15] width 43 height 10
